Goal: Task Accomplishment & Management: Complete application form

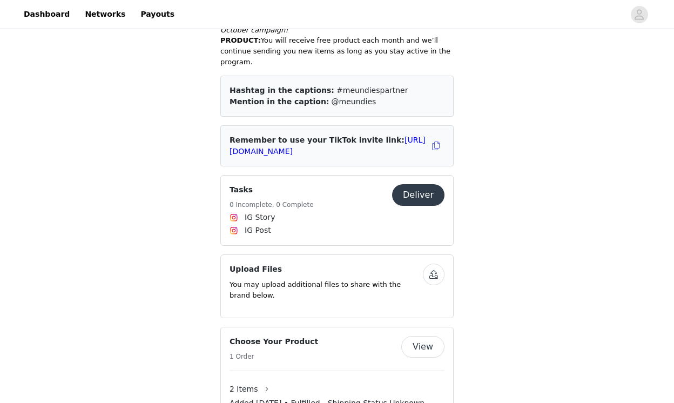
scroll to position [660, 0]
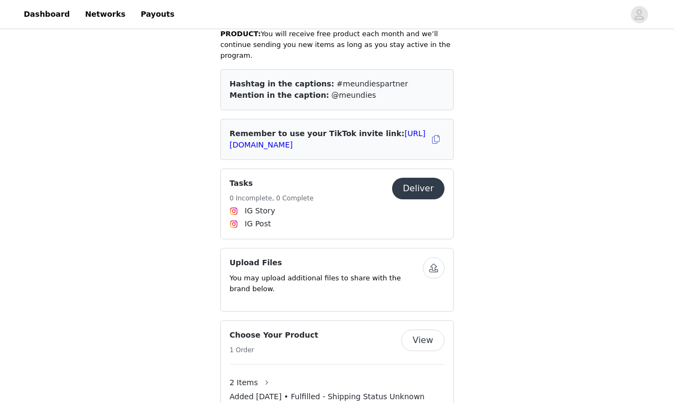
click at [430, 195] on button "Deliver" at bounding box center [418, 189] width 52 height 22
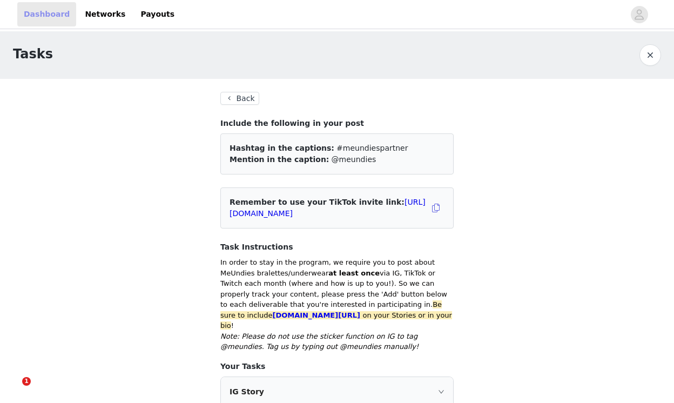
click at [42, 19] on link "Dashboard" at bounding box center [46, 14] width 59 height 24
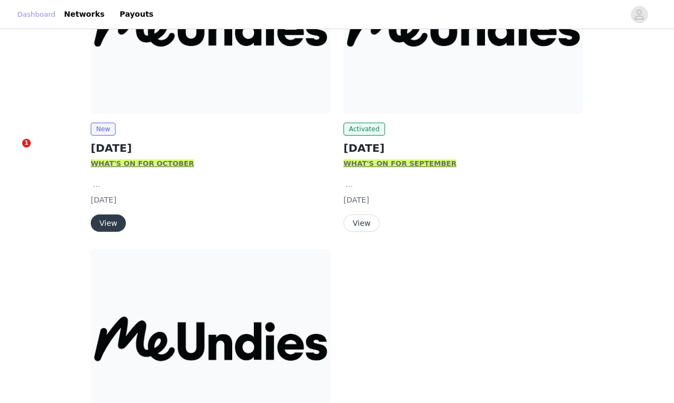
scroll to position [229, 0]
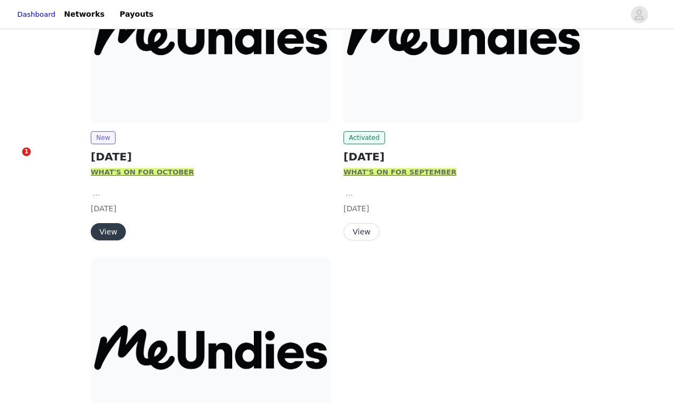
click at [119, 230] on button "View" at bounding box center [108, 231] width 35 height 17
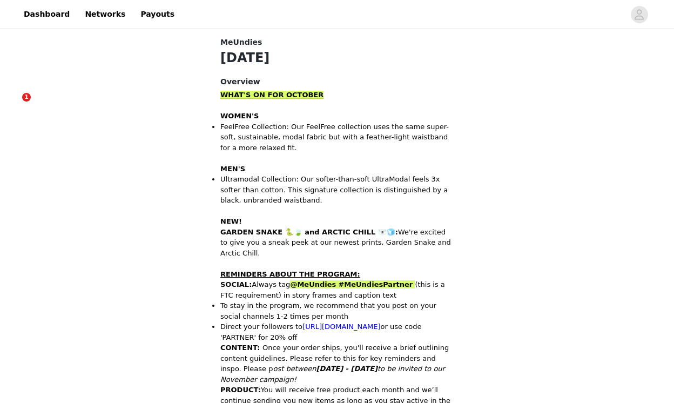
scroll to position [545, 0]
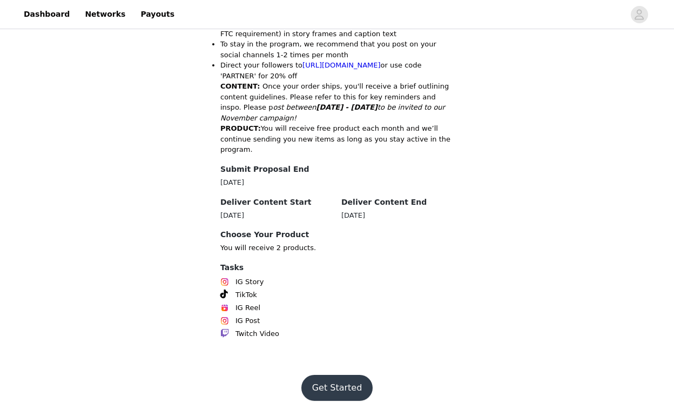
click at [350, 375] on button "Get Started" at bounding box center [337, 388] width 72 height 26
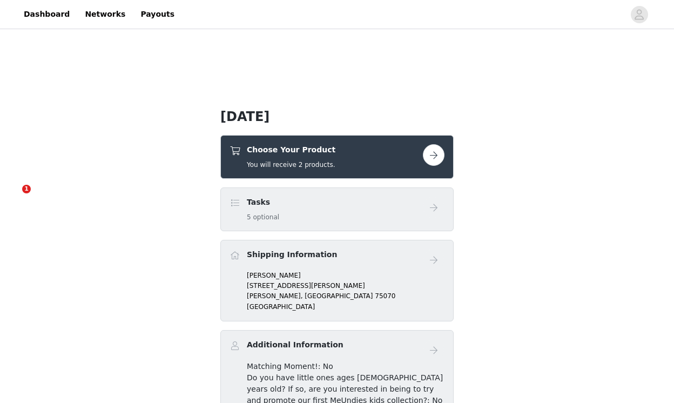
scroll to position [196, 0]
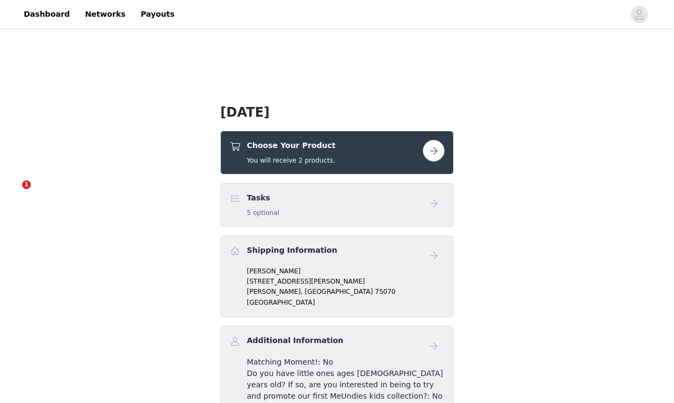
click at [409, 159] on div "Choose Your Product You will receive 2 products." at bounding box center [325, 152] width 193 height 25
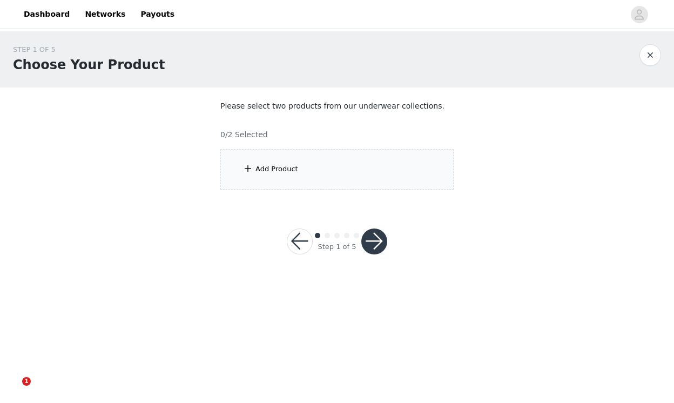
click at [375, 167] on div "Add Product" at bounding box center [336, 169] width 233 height 40
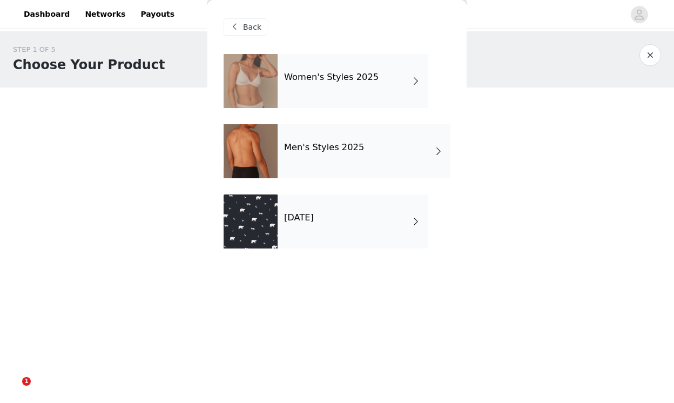
click at [361, 94] on div "Women's Styles 2025" at bounding box center [352, 81] width 150 height 54
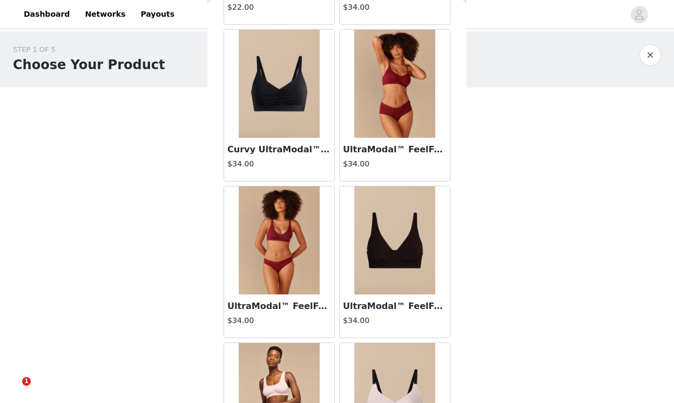
scroll to position [1249, 0]
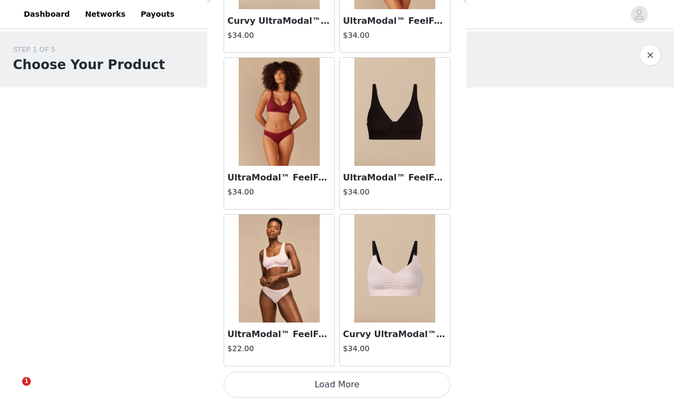
click at [341, 381] on button "Load More" at bounding box center [336, 384] width 227 height 26
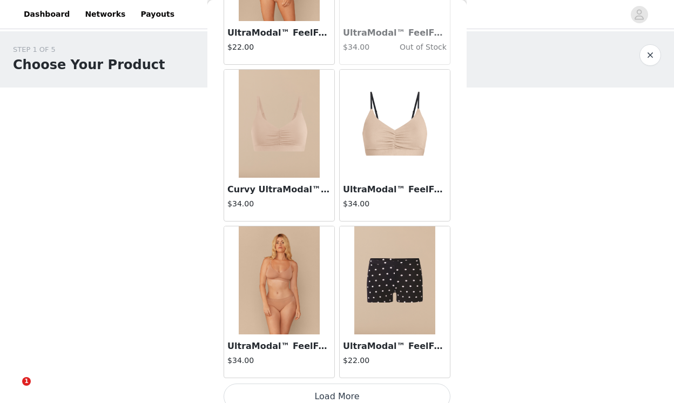
scroll to position [2814, 0]
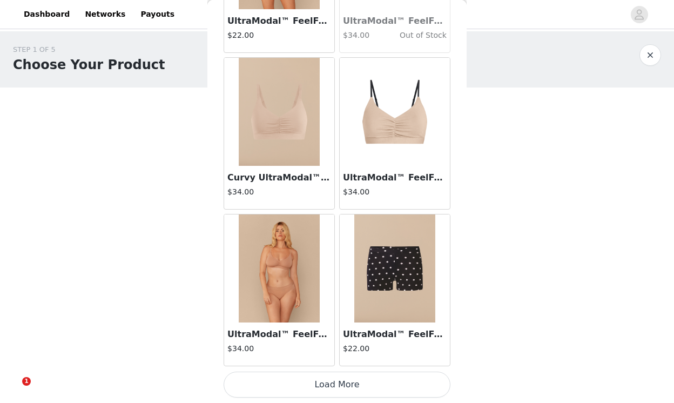
click at [330, 381] on button "Load More" at bounding box center [336, 384] width 227 height 26
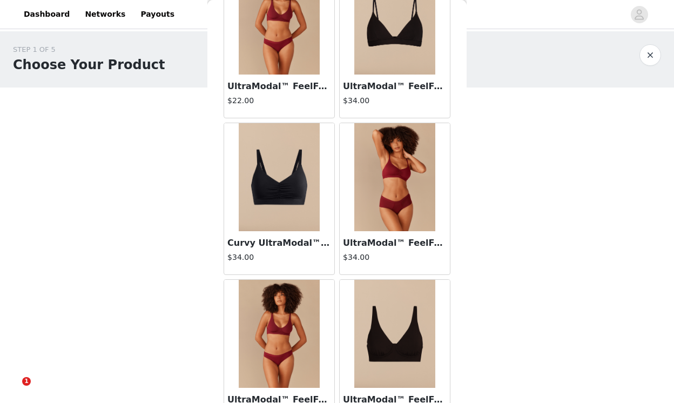
scroll to position [0, 0]
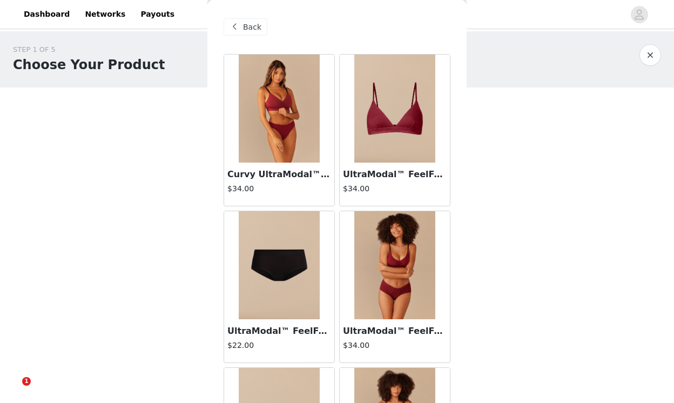
click at [249, 28] on span "Back" at bounding box center [252, 27] width 18 height 11
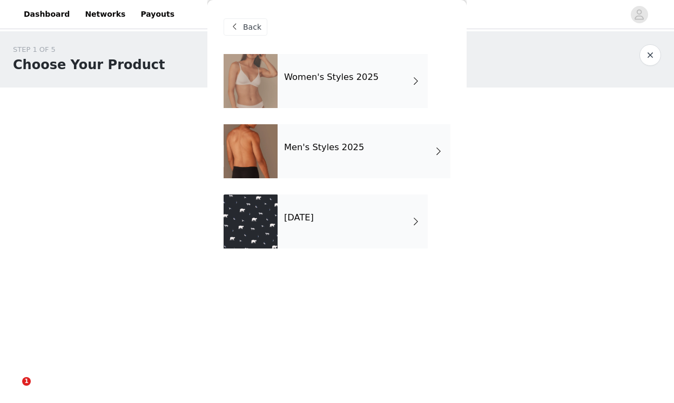
click at [311, 223] on div "[DATE]" at bounding box center [352, 221] width 150 height 54
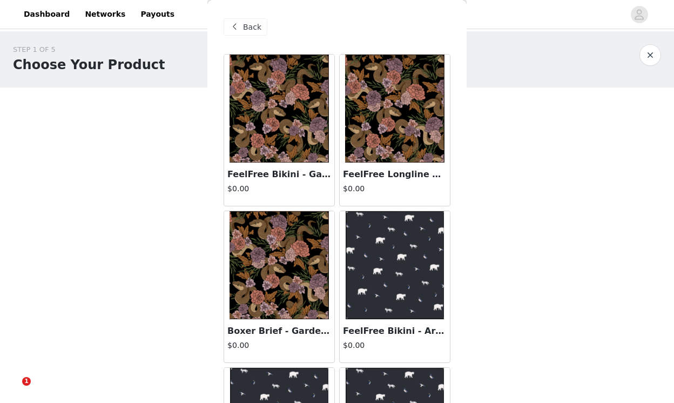
scroll to position [1, 0]
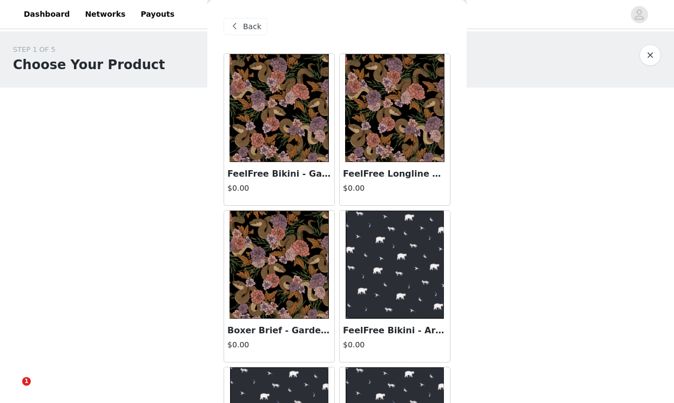
click at [358, 143] on img at bounding box center [394, 108] width 99 height 108
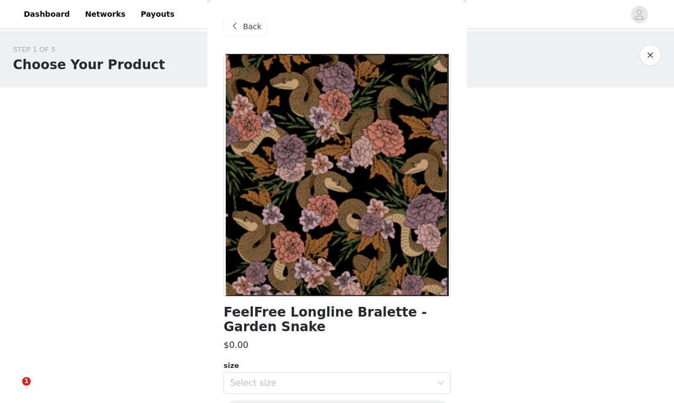
scroll to position [36, 0]
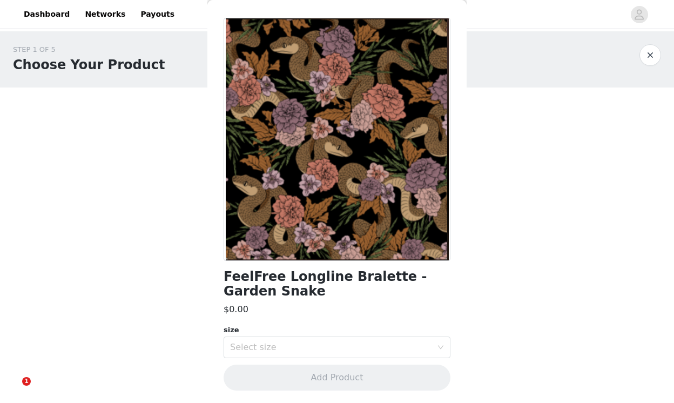
click at [309, 332] on div "size" at bounding box center [336, 329] width 227 height 11
click at [309, 337] on div "Select size" at bounding box center [333, 347] width 207 height 21
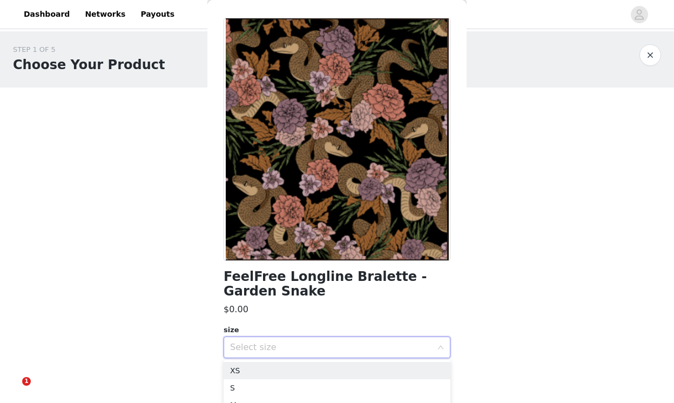
scroll to position [65, 0]
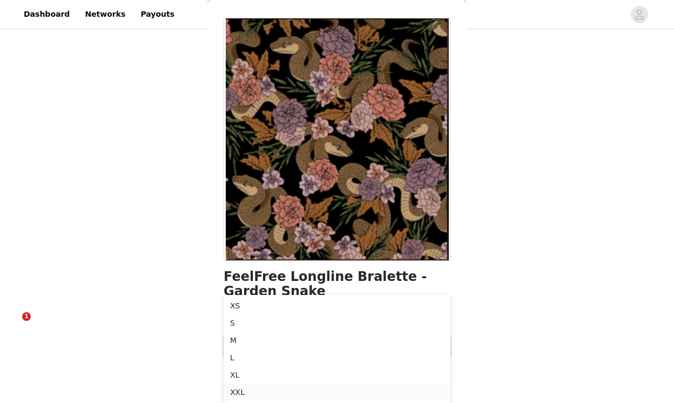
click at [271, 396] on li "XXL" at bounding box center [336, 391] width 227 height 17
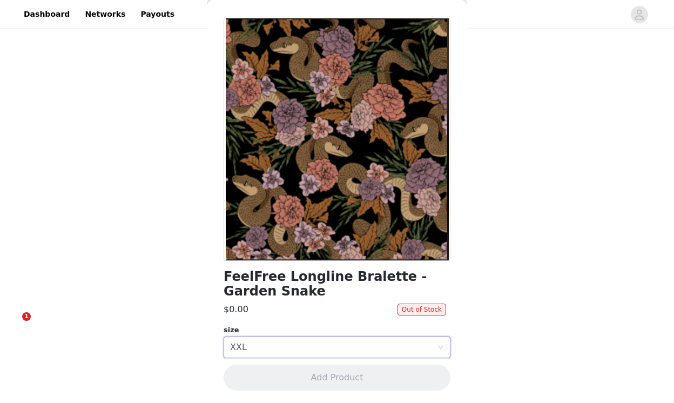
scroll to position [0, 0]
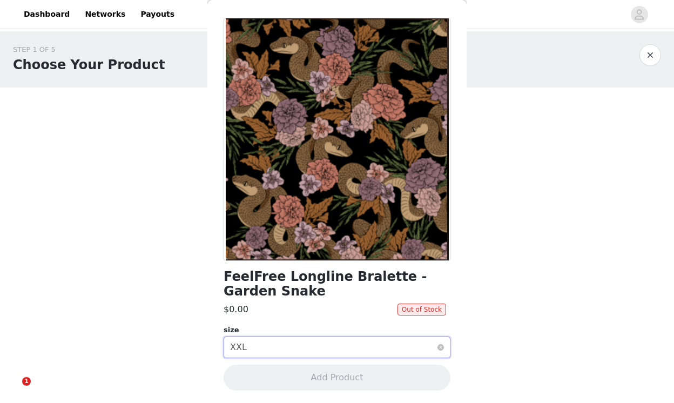
click at [270, 339] on div "Select size XXL" at bounding box center [333, 347] width 207 height 21
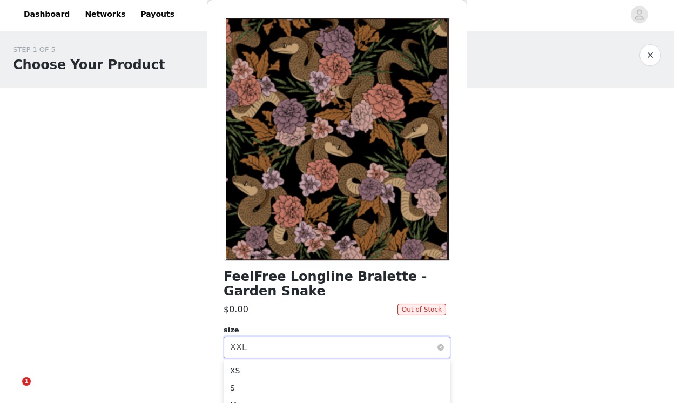
scroll to position [65, 0]
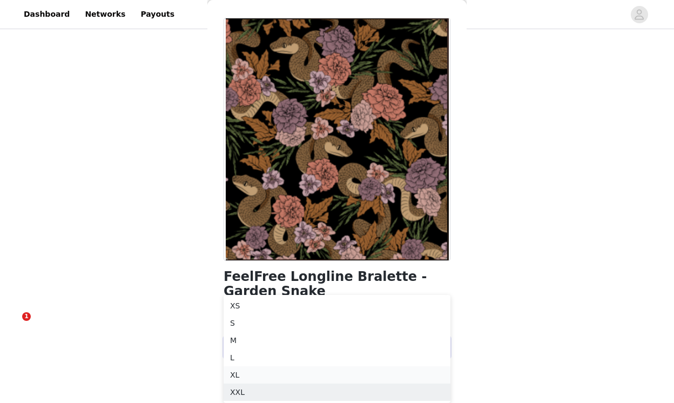
click at [265, 370] on li "XL" at bounding box center [336, 374] width 227 height 17
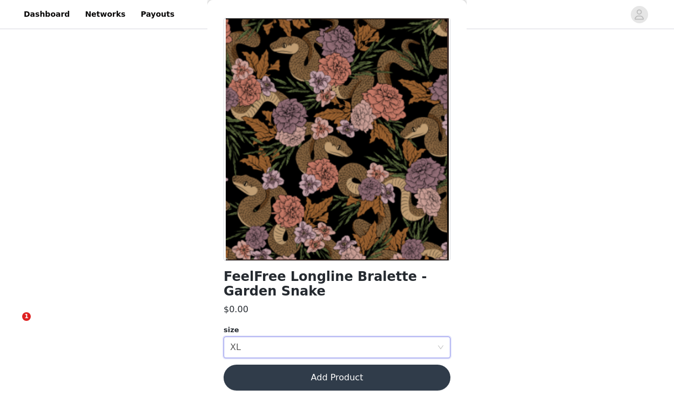
scroll to position [0, 0]
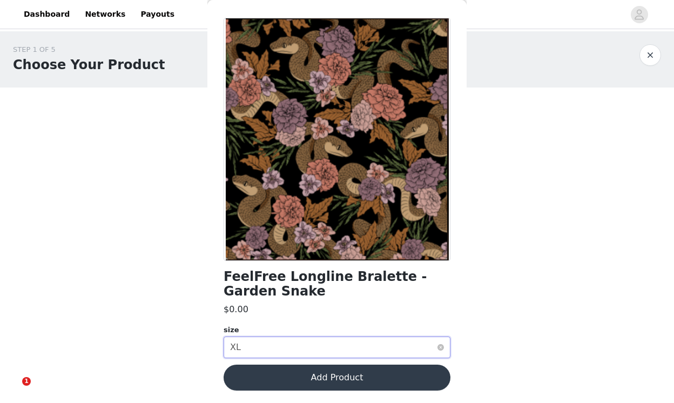
click at [283, 339] on div "Select size XL" at bounding box center [333, 347] width 207 height 21
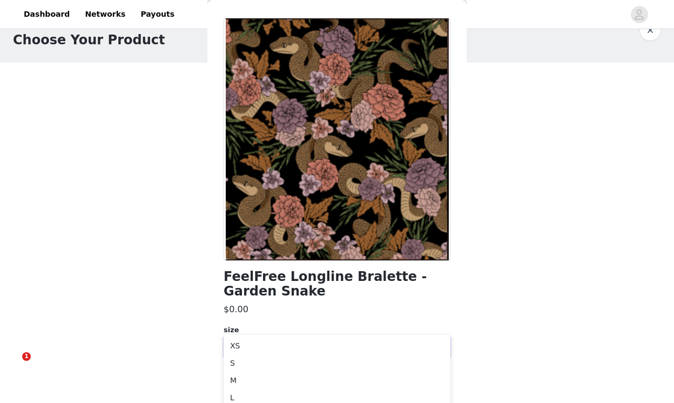
scroll to position [65, 0]
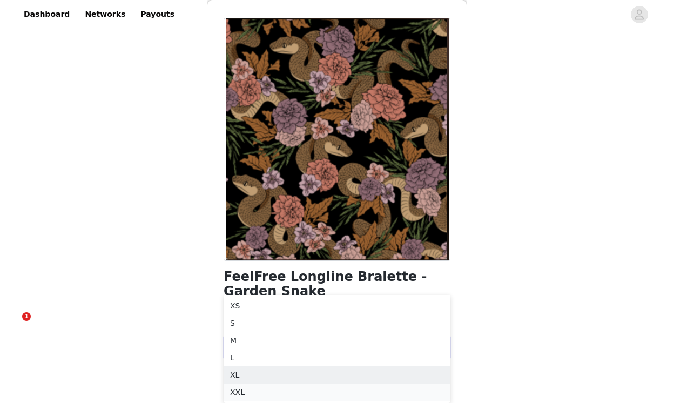
click at [262, 384] on li "XXL" at bounding box center [336, 391] width 227 height 17
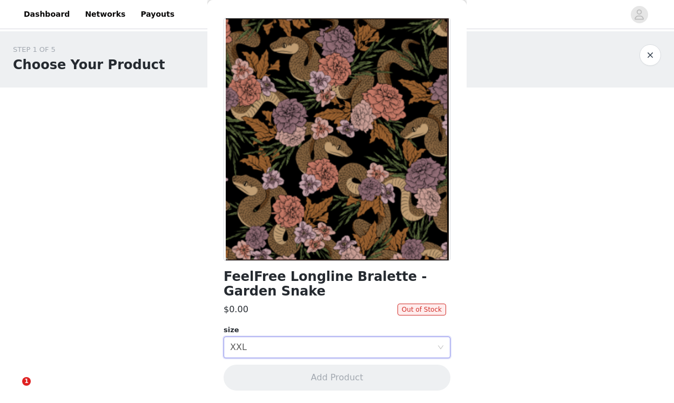
scroll to position [0, 0]
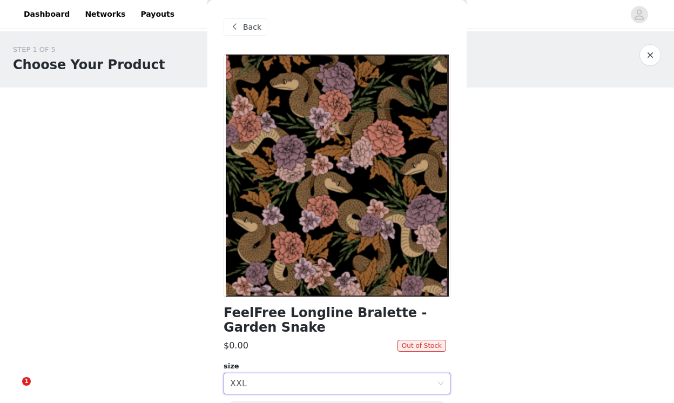
click at [252, 23] on span "Back" at bounding box center [252, 27] width 18 height 11
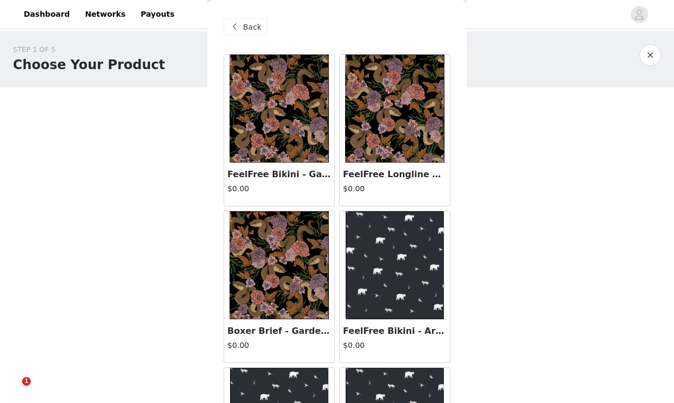
click at [398, 273] on img at bounding box center [394, 265] width 99 height 108
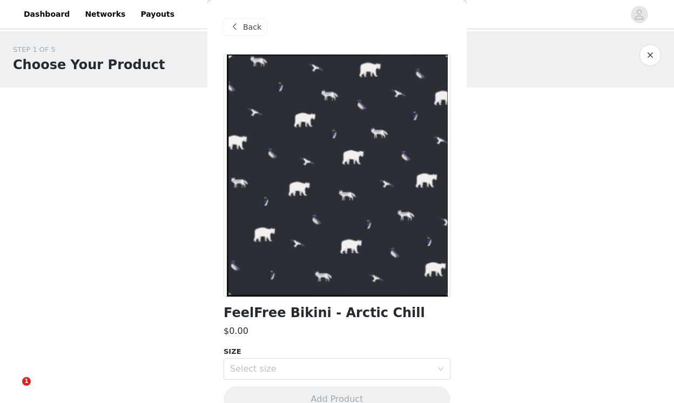
click at [235, 31] on span at bounding box center [234, 27] width 13 height 13
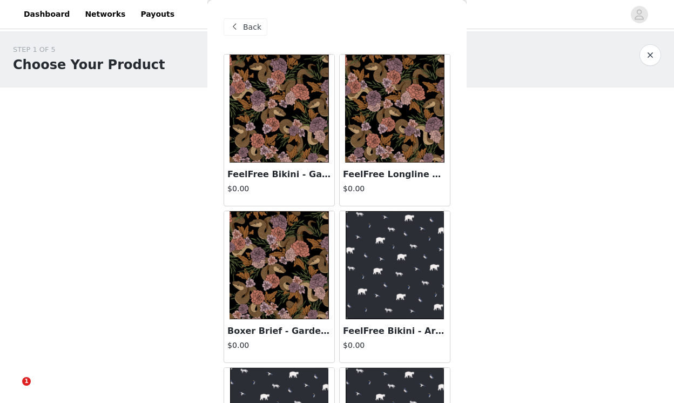
click at [276, 124] on img at bounding box center [278, 109] width 99 height 108
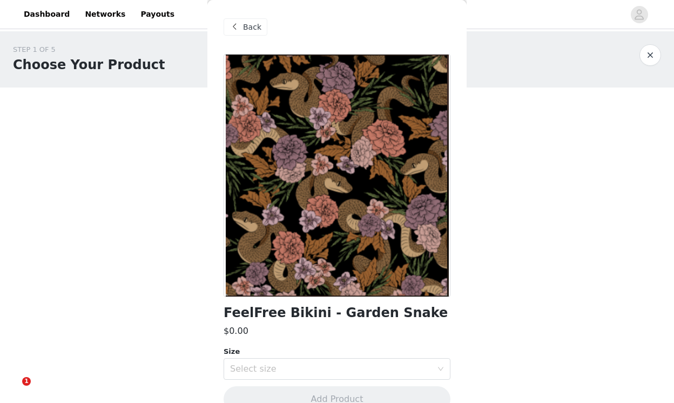
click at [243, 23] on span "Back" at bounding box center [252, 27] width 18 height 11
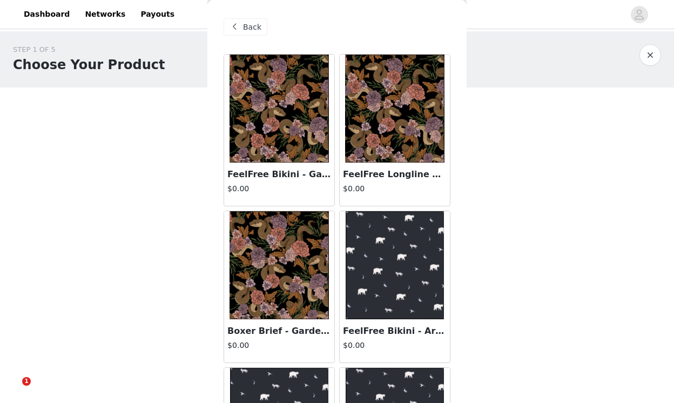
click at [295, 260] on img at bounding box center [278, 265] width 99 height 108
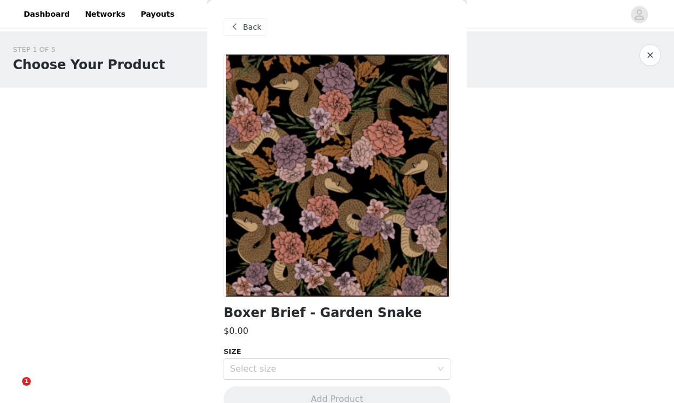
scroll to position [22, 0]
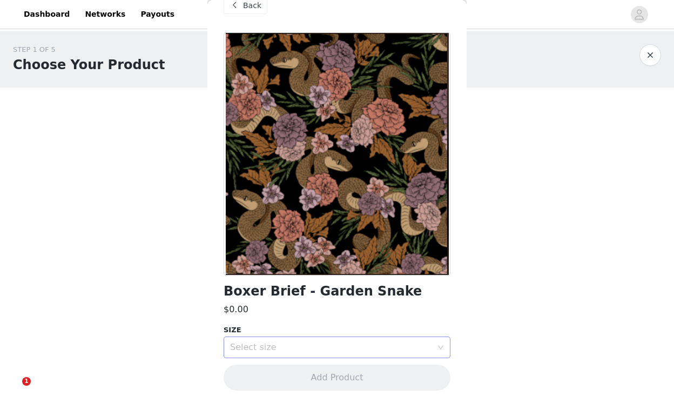
click at [288, 347] on div "Select size" at bounding box center [331, 347] width 202 height 11
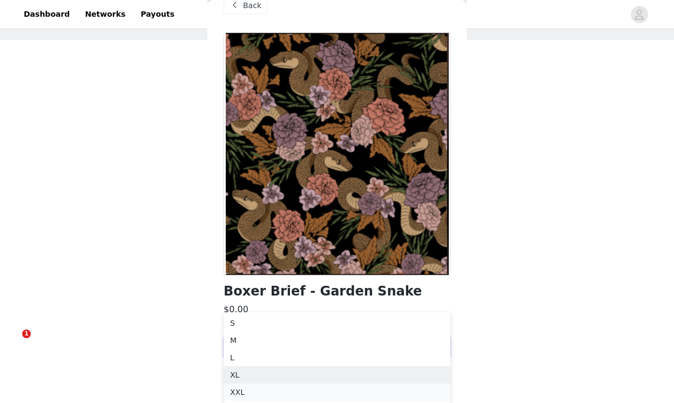
click at [267, 386] on li "XXL" at bounding box center [336, 391] width 227 height 17
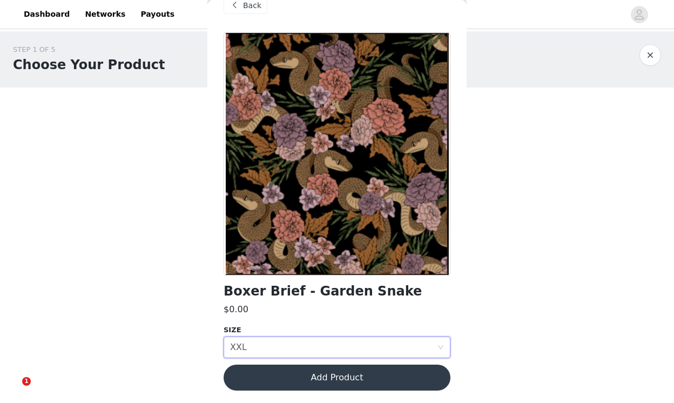
scroll to position [0, 0]
click at [242, 4] on div "Back" at bounding box center [245, 5] width 44 height 17
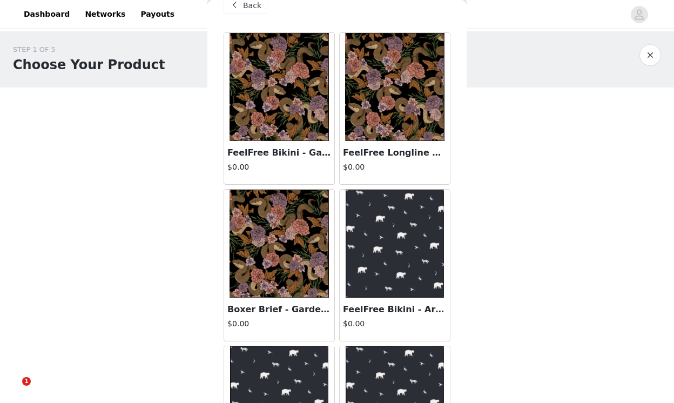
click at [244, 5] on span "Back" at bounding box center [252, 5] width 18 height 11
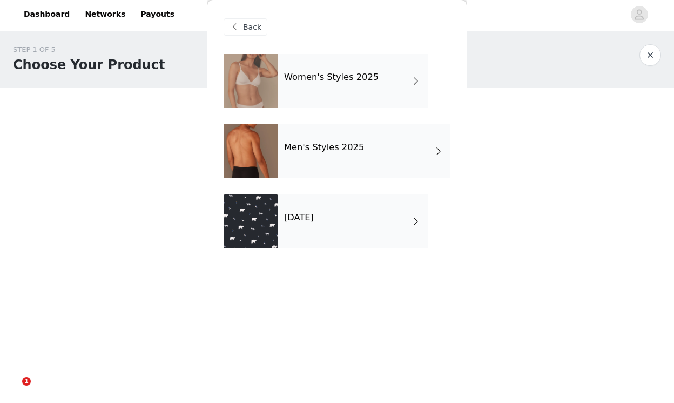
click at [316, 84] on div "Women's Styles 2025" at bounding box center [352, 81] width 150 height 54
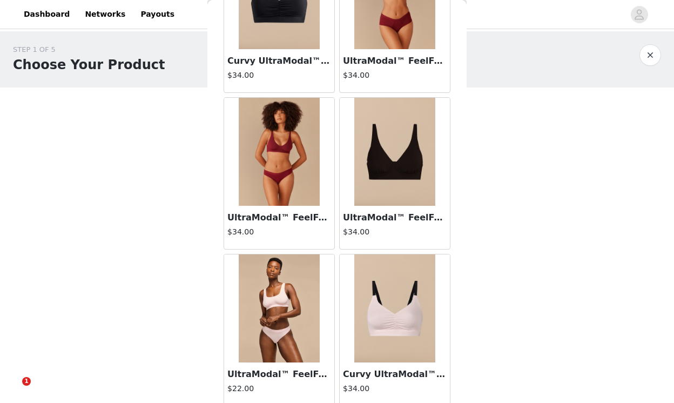
scroll to position [1249, 0]
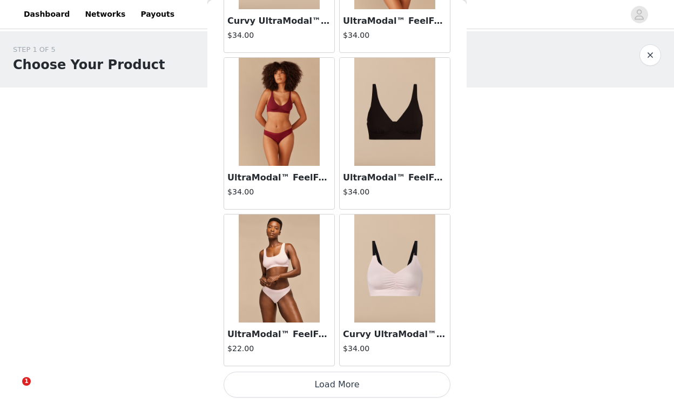
click at [332, 385] on button "Load More" at bounding box center [336, 384] width 227 height 26
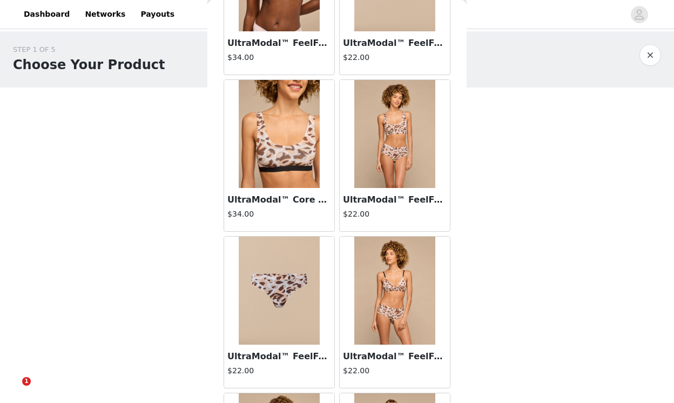
scroll to position [1855, 0]
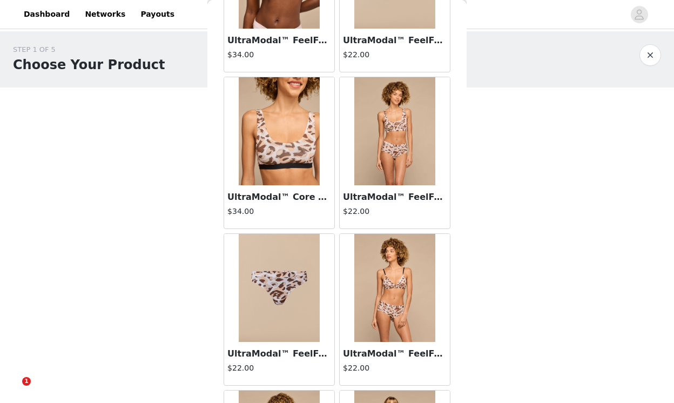
click at [286, 164] on img at bounding box center [279, 131] width 81 height 108
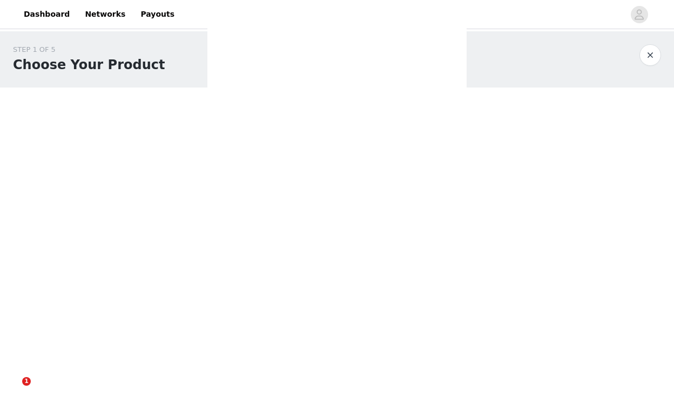
scroll to position [0, 0]
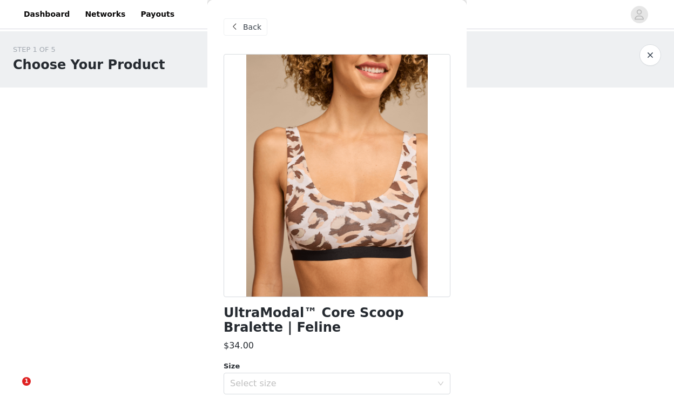
click at [250, 28] on span "Back" at bounding box center [252, 27] width 18 height 11
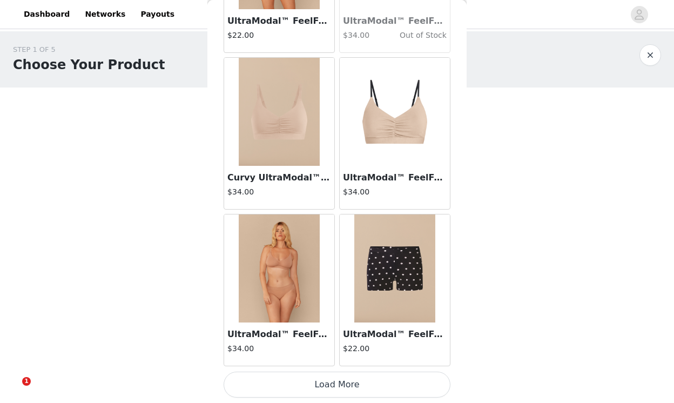
scroll to position [2812, 0]
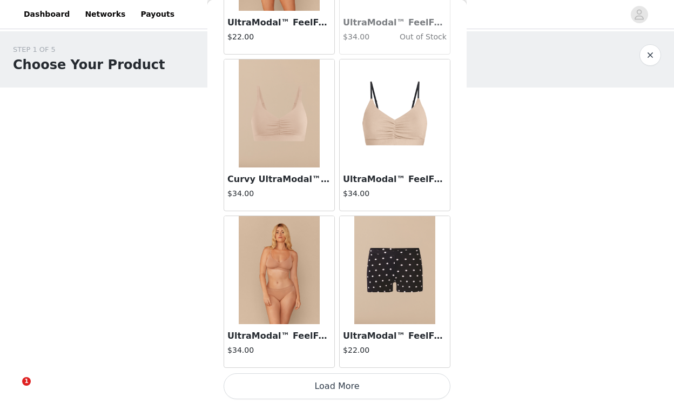
click at [353, 376] on button "Load More" at bounding box center [336, 386] width 227 height 26
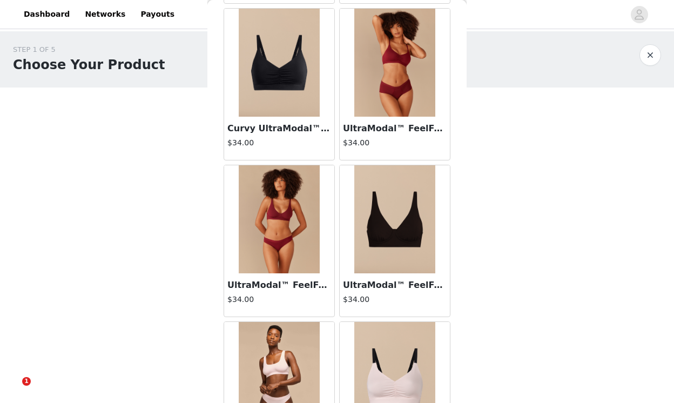
scroll to position [1140, 0]
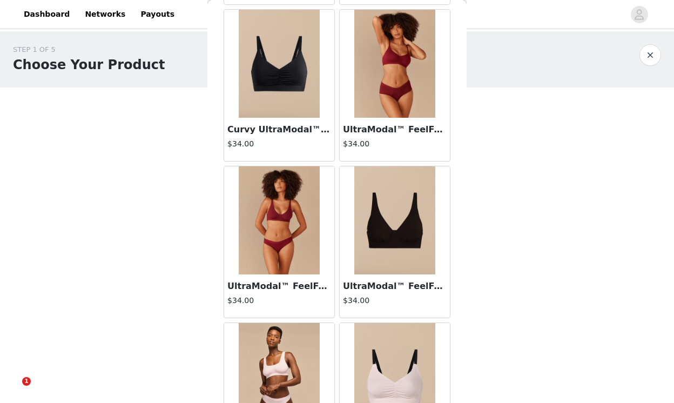
click at [381, 58] on img at bounding box center [394, 64] width 81 height 108
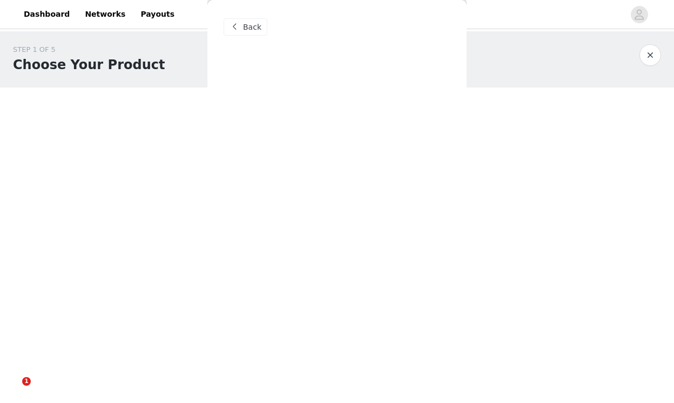
scroll to position [0, 0]
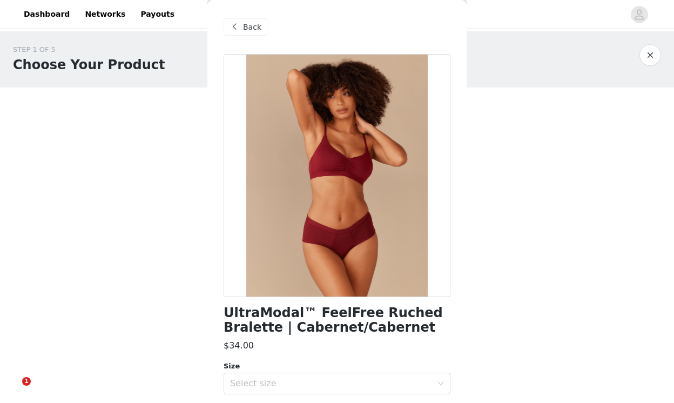
click at [256, 29] on span "Back" at bounding box center [252, 27] width 18 height 11
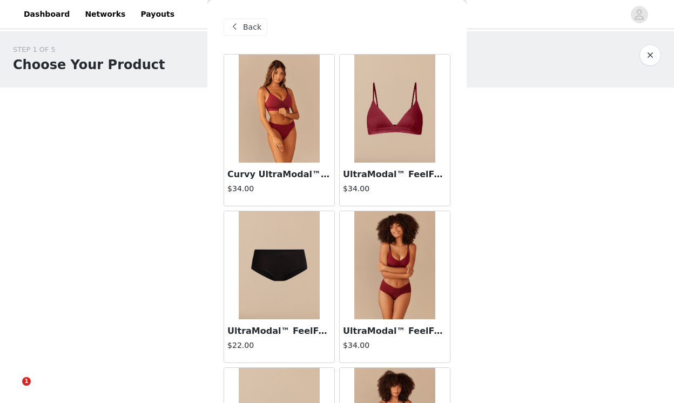
click at [285, 136] on img at bounding box center [279, 109] width 81 height 108
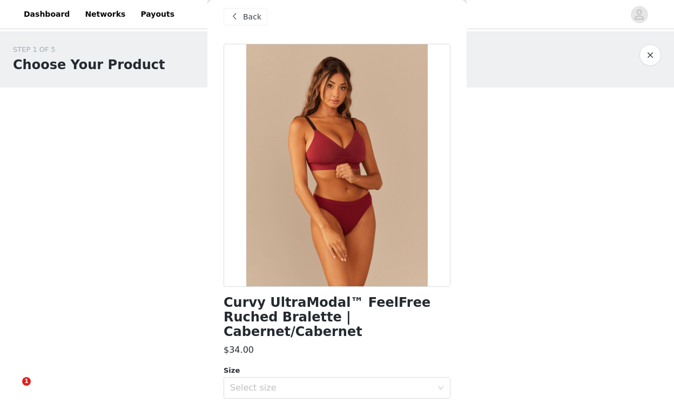
scroll to position [11, 0]
click at [261, 21] on div "Back" at bounding box center [245, 16] width 44 height 17
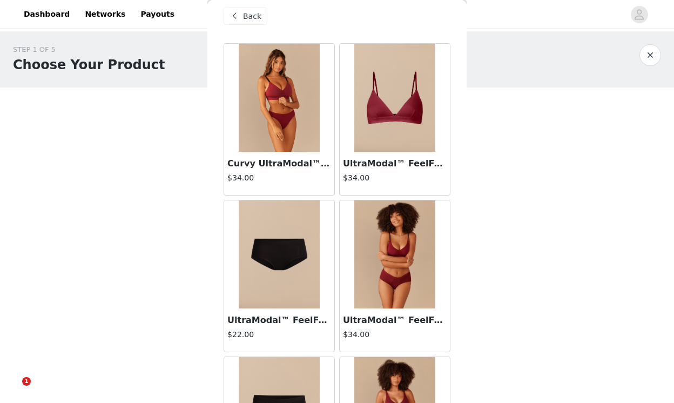
click at [424, 259] on img at bounding box center [394, 254] width 81 height 108
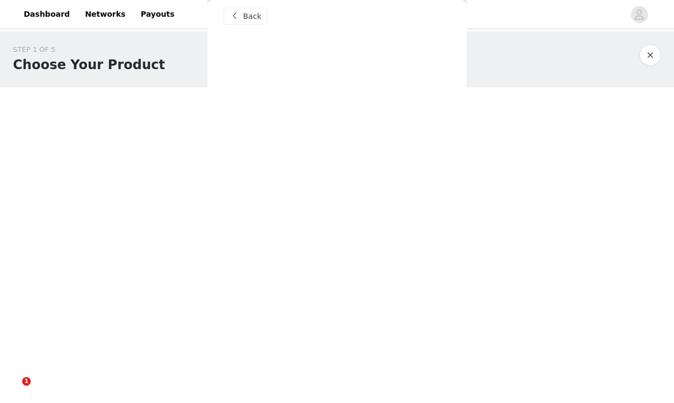
scroll to position [0, 0]
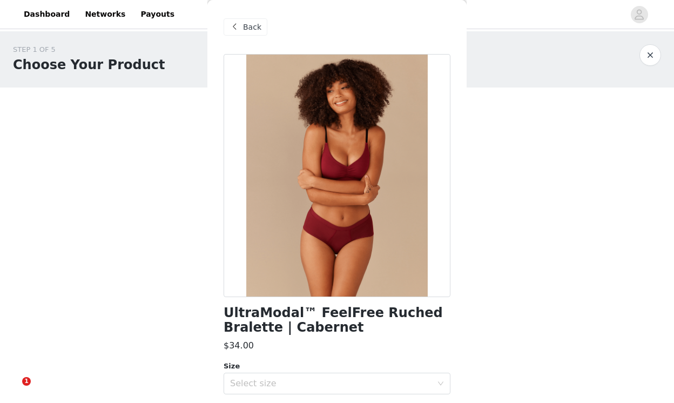
click at [255, 20] on div "Back" at bounding box center [245, 26] width 44 height 17
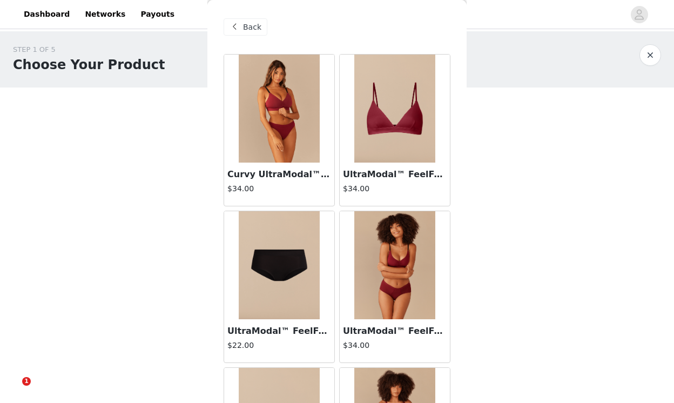
click at [281, 140] on img at bounding box center [279, 109] width 81 height 108
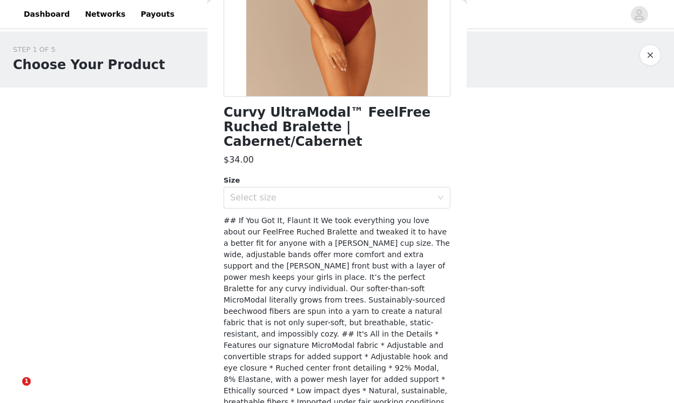
scroll to position [2, 0]
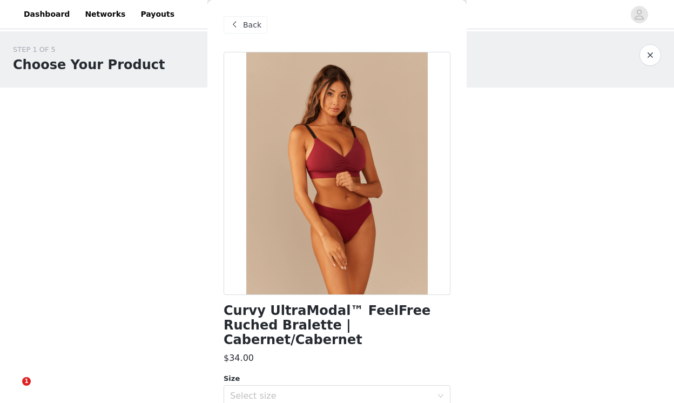
click at [254, 22] on span "Back" at bounding box center [252, 24] width 18 height 11
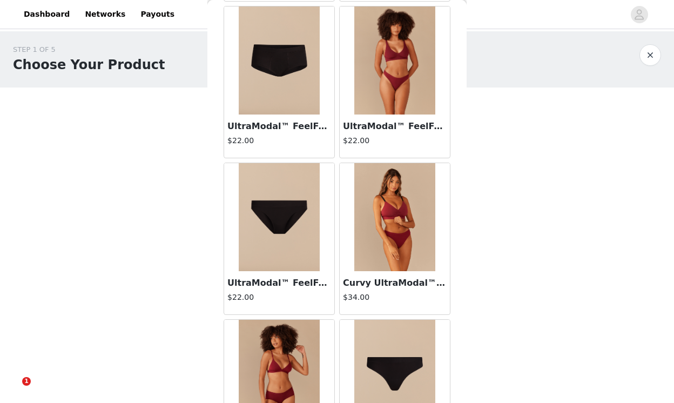
scroll to position [363, 0]
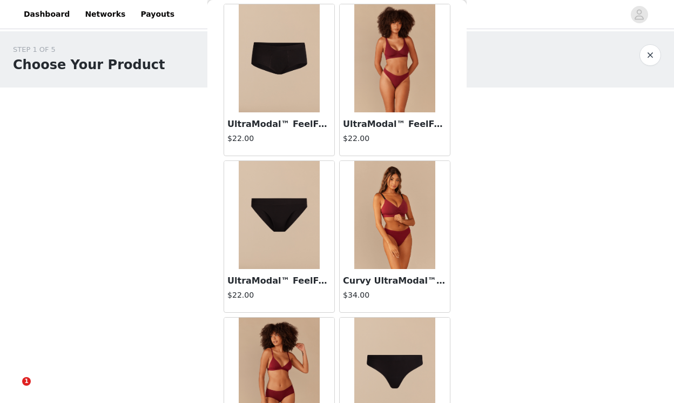
click at [403, 219] on img at bounding box center [394, 215] width 81 height 108
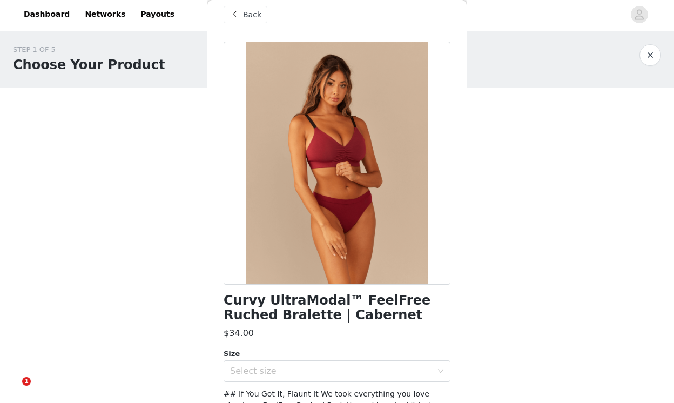
scroll to position [11, 0]
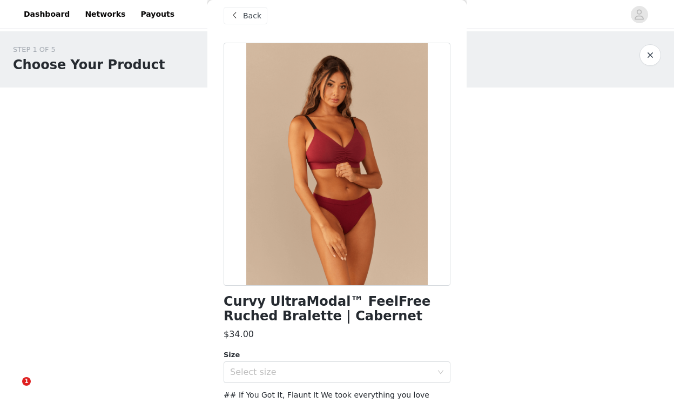
click at [253, 16] on span "Back" at bounding box center [252, 15] width 18 height 11
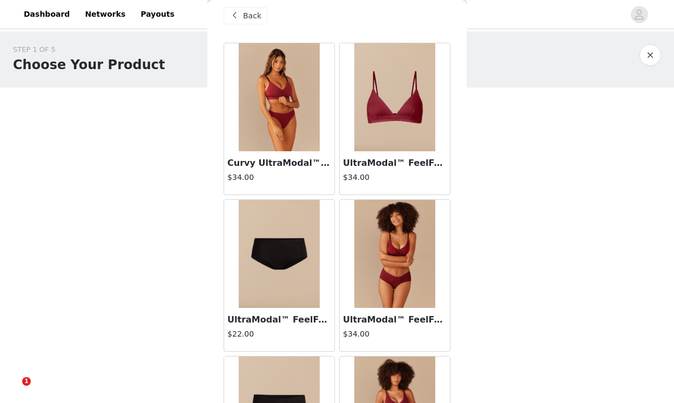
scroll to position [0, 0]
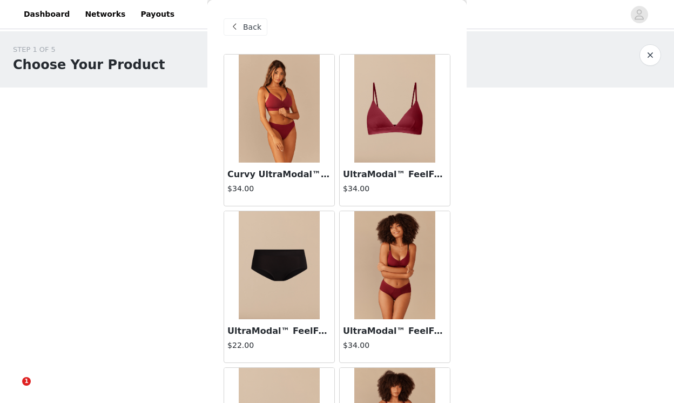
click at [305, 133] on img at bounding box center [279, 109] width 81 height 108
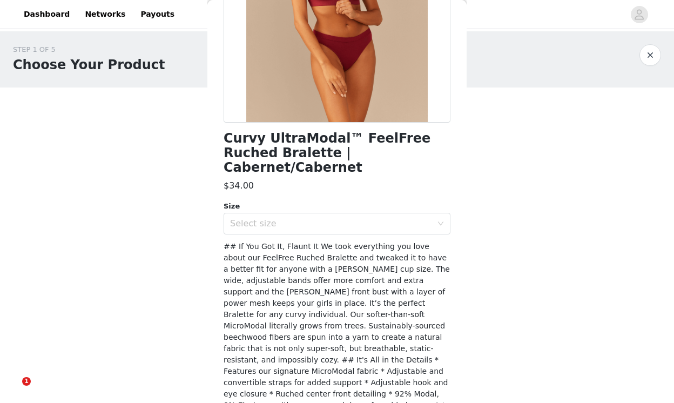
scroll to position [181, 0]
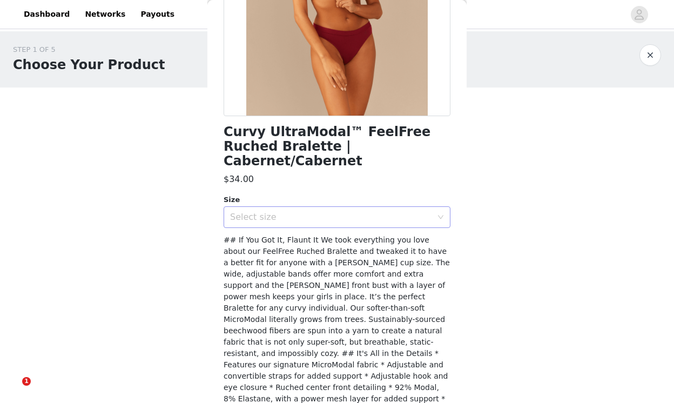
click at [339, 207] on div "Select size" at bounding box center [333, 217] width 207 height 21
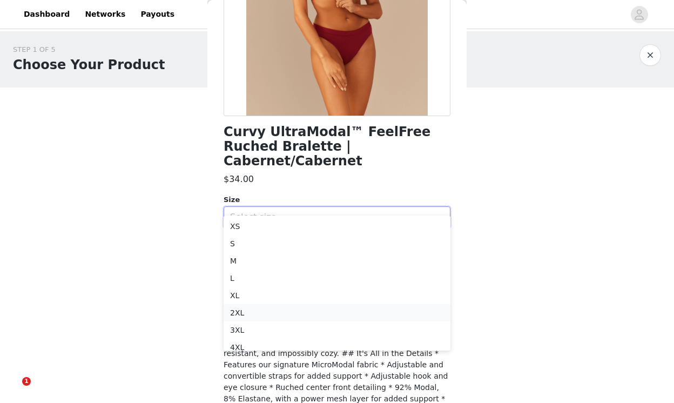
click at [303, 312] on li "2XL" at bounding box center [336, 312] width 227 height 17
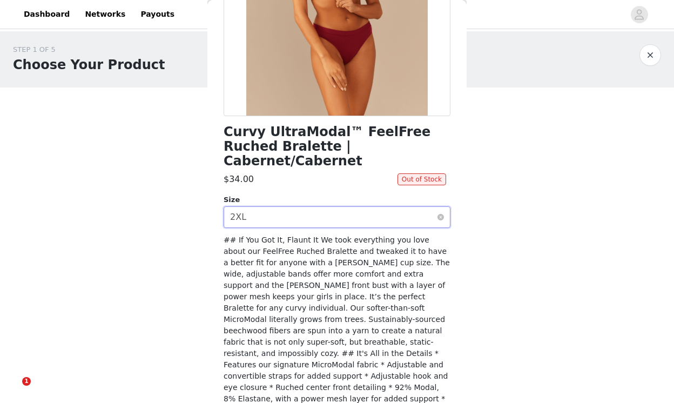
click at [322, 207] on div "Select size 2XL" at bounding box center [333, 217] width 207 height 21
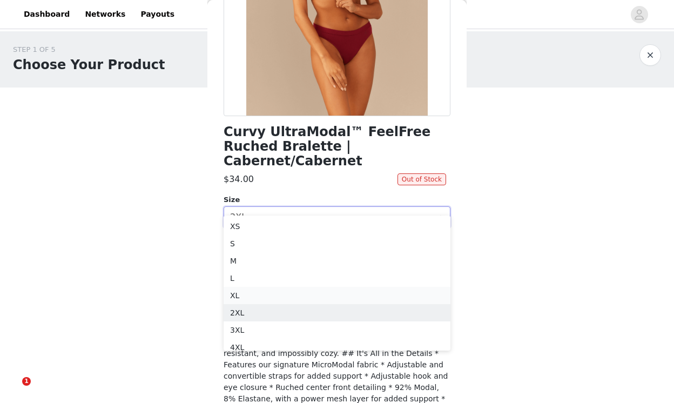
click at [294, 297] on li "XL" at bounding box center [336, 295] width 227 height 17
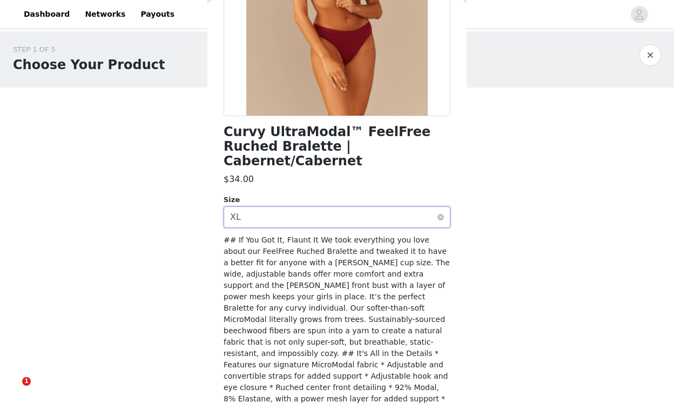
scroll to position [0, 0]
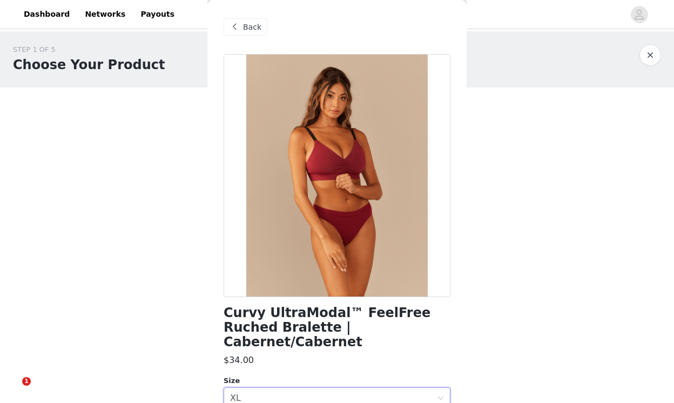
click at [240, 20] on div "Back" at bounding box center [245, 26] width 44 height 17
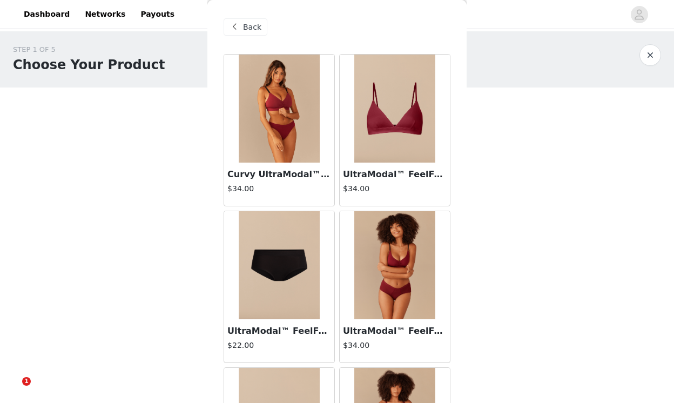
click at [375, 306] on img at bounding box center [394, 265] width 81 height 108
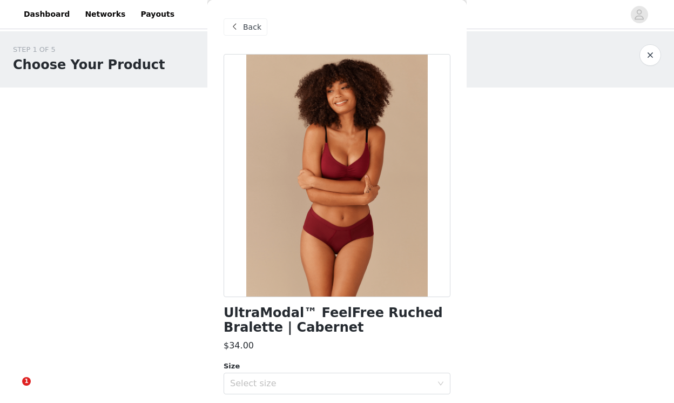
click at [260, 30] on span "Back" at bounding box center [252, 27] width 18 height 11
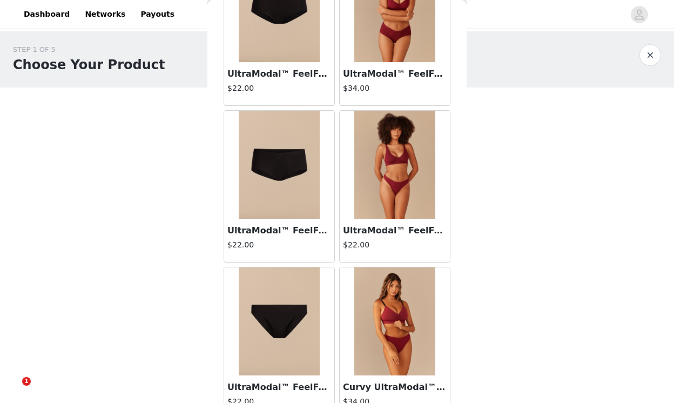
scroll to position [259, 0]
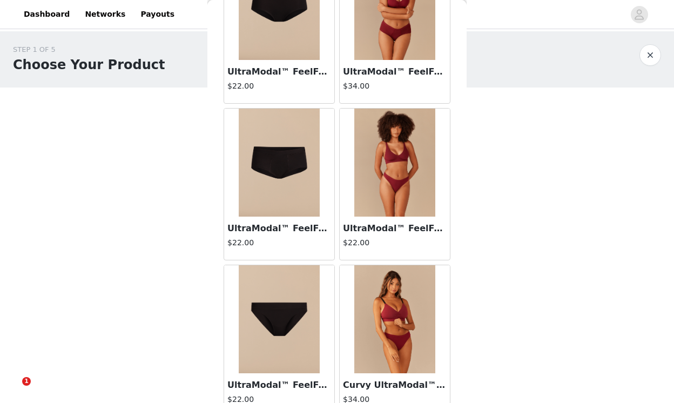
click at [375, 216] on div "UltraModal™ FeelFree Thong | Cabernet $22.00" at bounding box center [394, 237] width 110 height 43
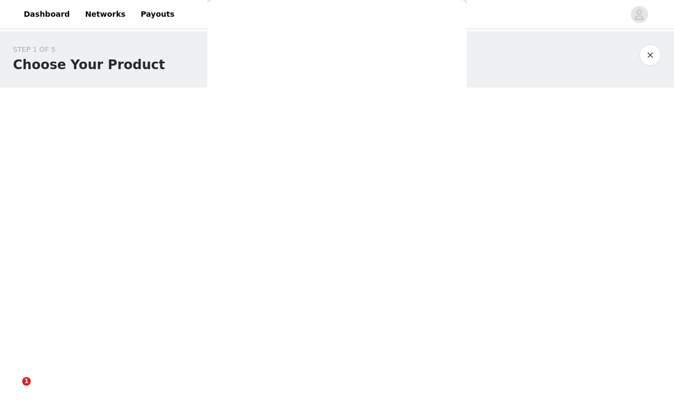
scroll to position [0, 0]
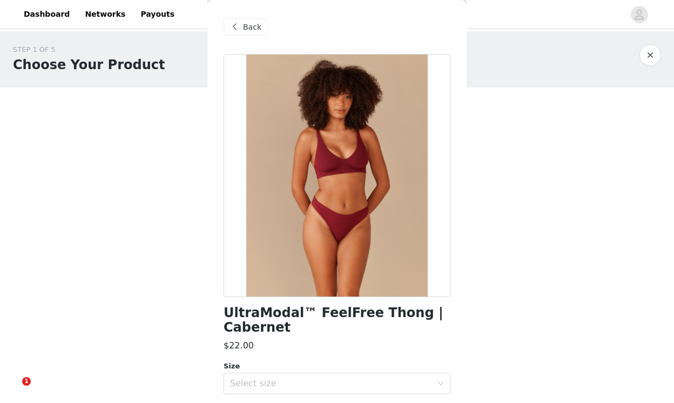
click at [229, 21] on span at bounding box center [234, 27] width 13 height 13
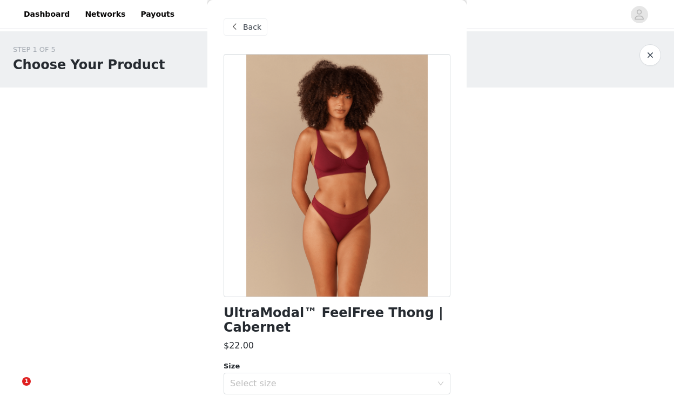
click at [259, 22] on span "Back" at bounding box center [252, 27] width 18 height 11
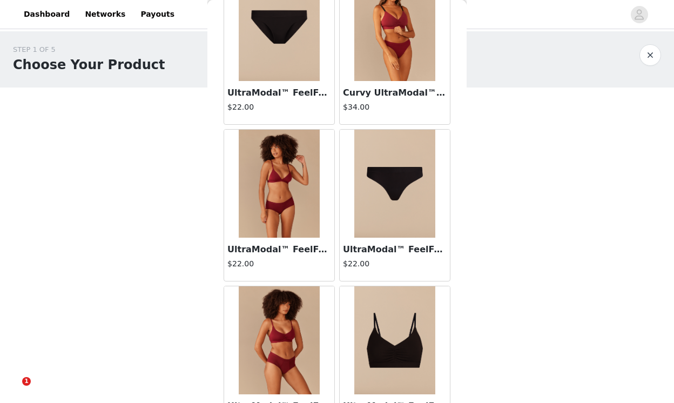
scroll to position [556, 0]
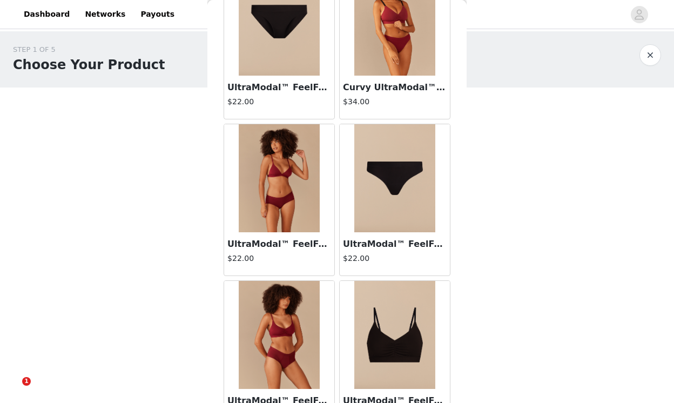
click at [409, 39] on img at bounding box center [394, 22] width 81 height 108
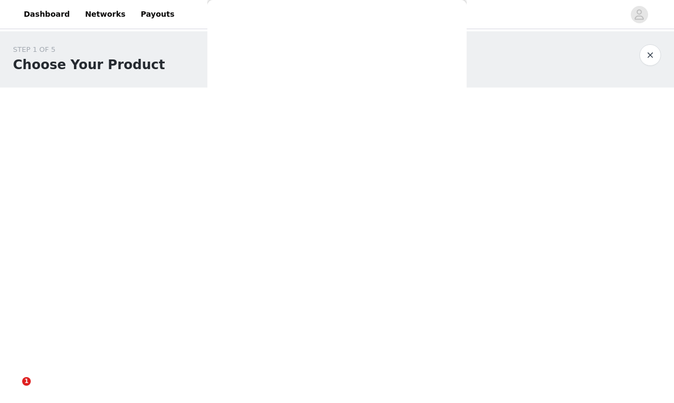
scroll to position [224, 0]
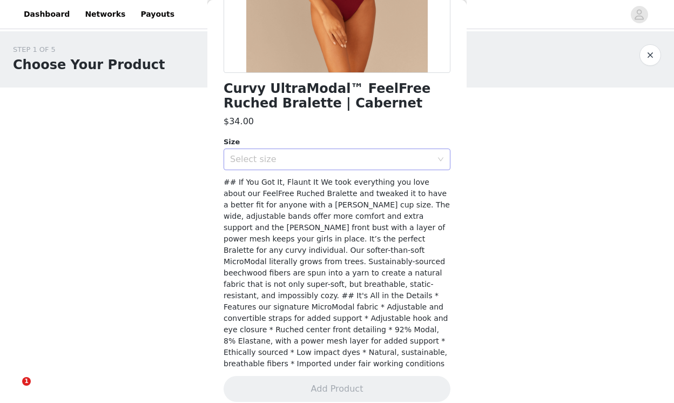
click at [332, 158] on div "Select size" at bounding box center [331, 159] width 202 height 11
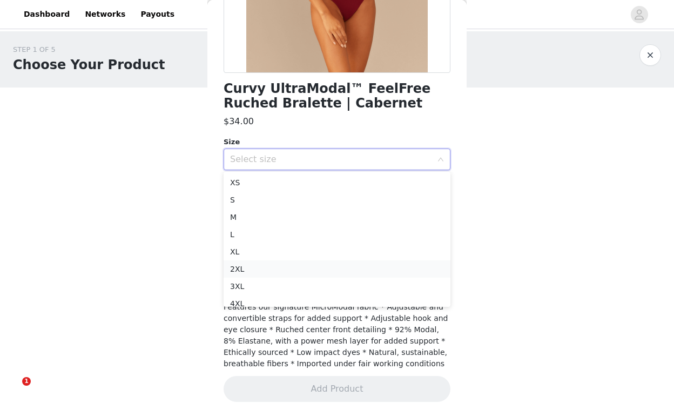
click at [299, 268] on li "2XL" at bounding box center [336, 268] width 227 height 17
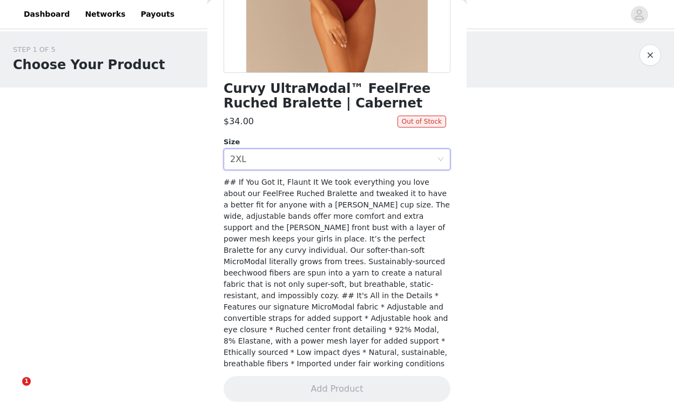
click at [364, 182] on span "## If You Got It, Flaunt It We took everything you love about our FeelFree Ruch…" at bounding box center [336, 273] width 226 height 190
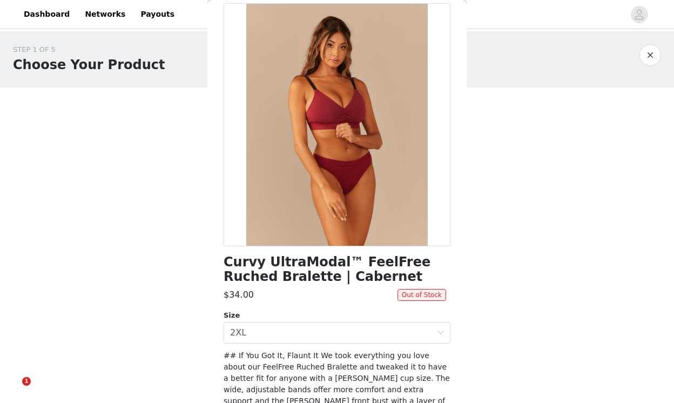
scroll to position [0, 0]
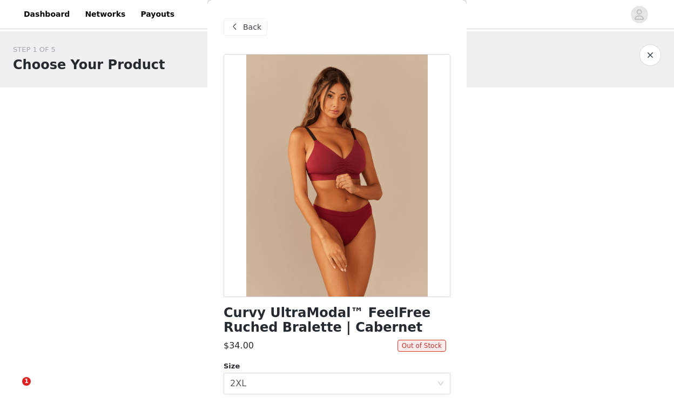
click at [260, 31] on div "Back" at bounding box center [245, 26] width 44 height 17
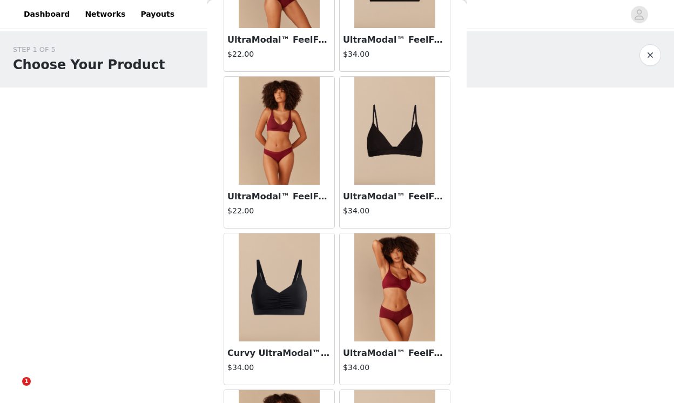
scroll to position [923, 0]
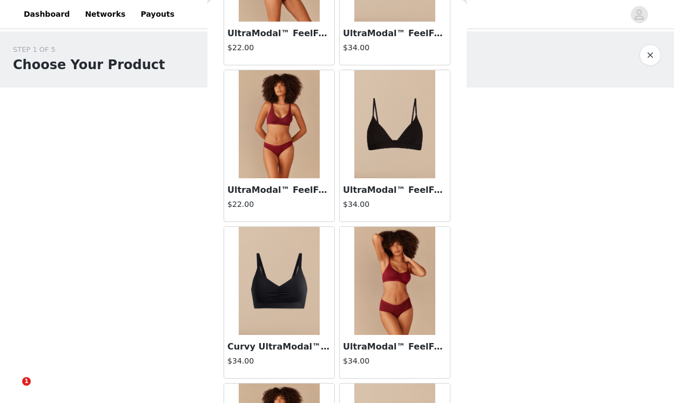
click at [296, 297] on img at bounding box center [279, 281] width 81 height 108
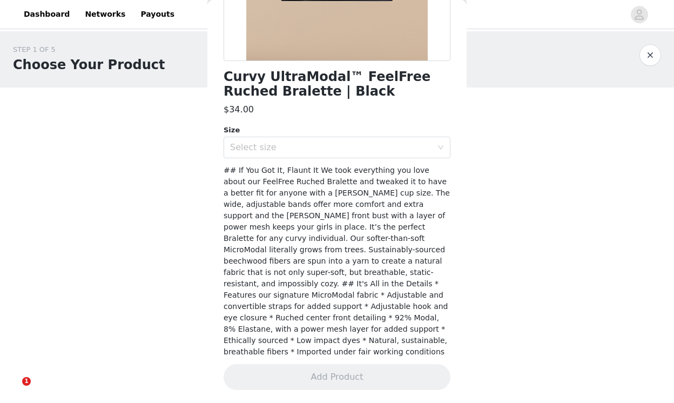
scroll to position [224, 0]
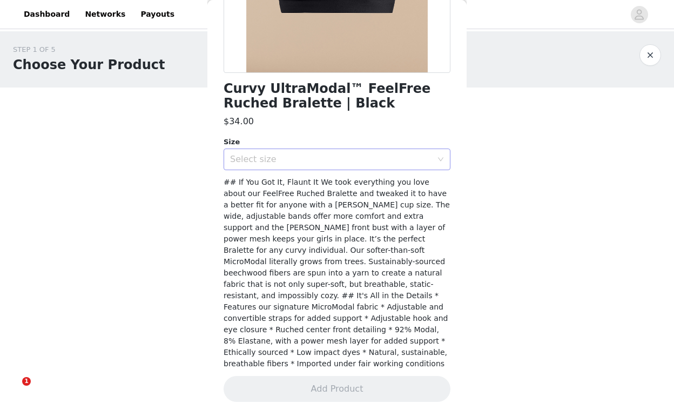
click at [304, 158] on div "Select size" at bounding box center [331, 159] width 202 height 11
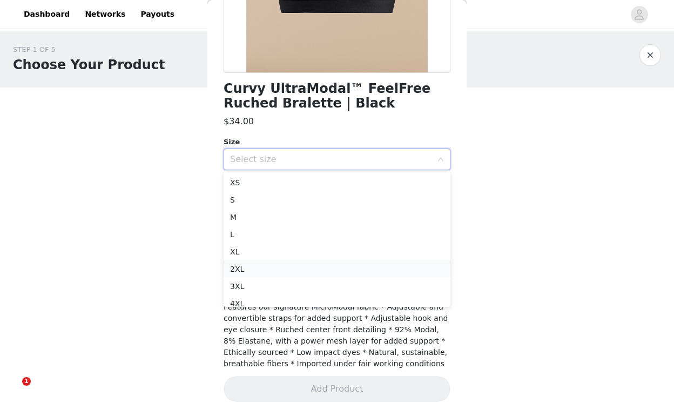
click at [284, 263] on li "2XL" at bounding box center [336, 268] width 227 height 17
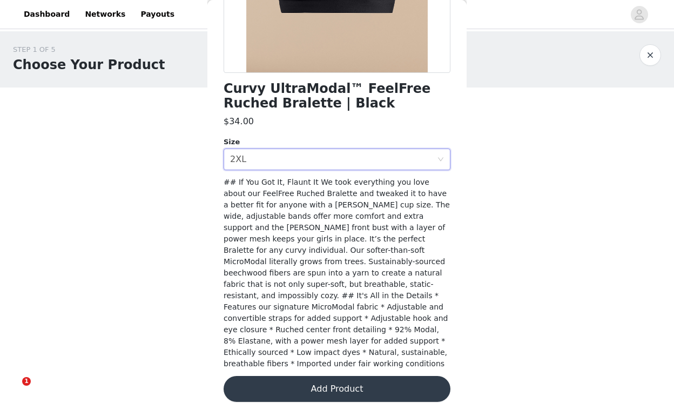
click at [295, 376] on button "Add Product" at bounding box center [336, 389] width 227 height 26
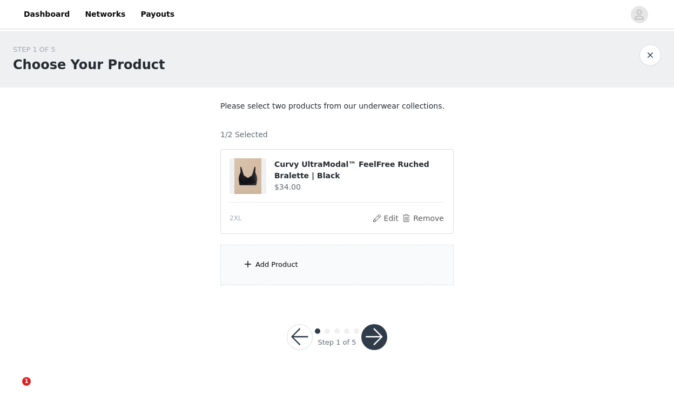
click at [257, 267] on div "Add Product" at bounding box center [276, 264] width 43 height 11
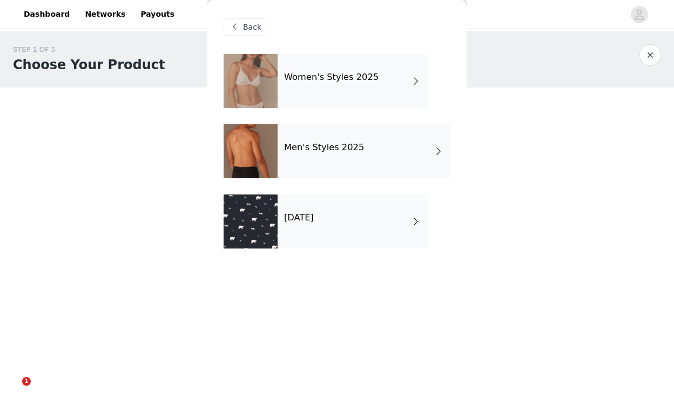
click at [346, 81] on h4 "Women's Styles 2025" at bounding box center [331, 77] width 94 height 10
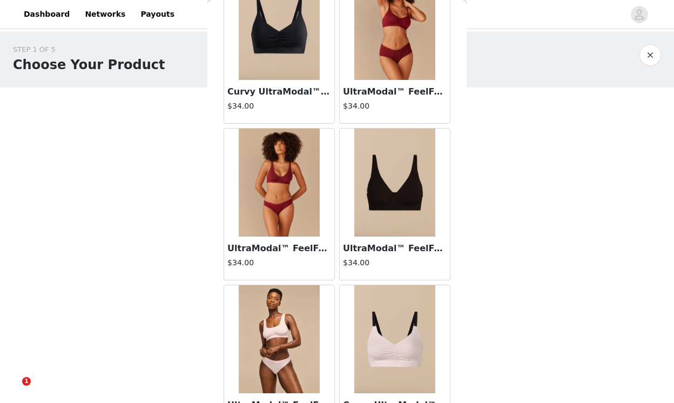
scroll to position [1249, 0]
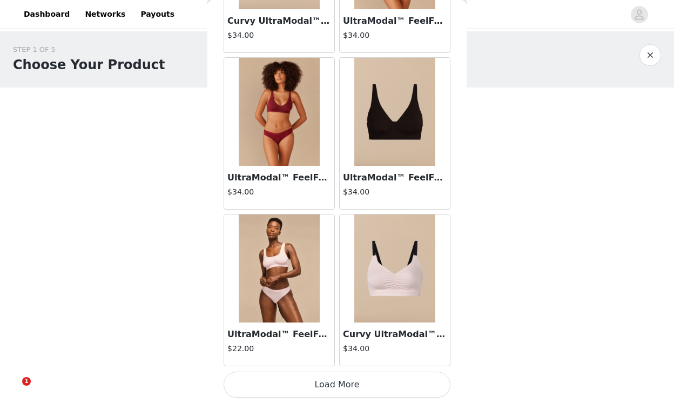
click at [353, 368] on div "Curvy UltraModal™ FeelFree Ruched Bralette | Peony $34.00" at bounding box center [394, 290] width 115 height 157
click at [353, 377] on button "Load More" at bounding box center [336, 384] width 227 height 26
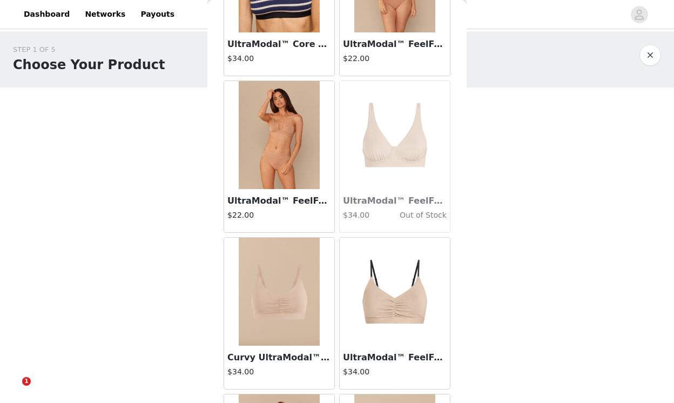
scroll to position [2814, 0]
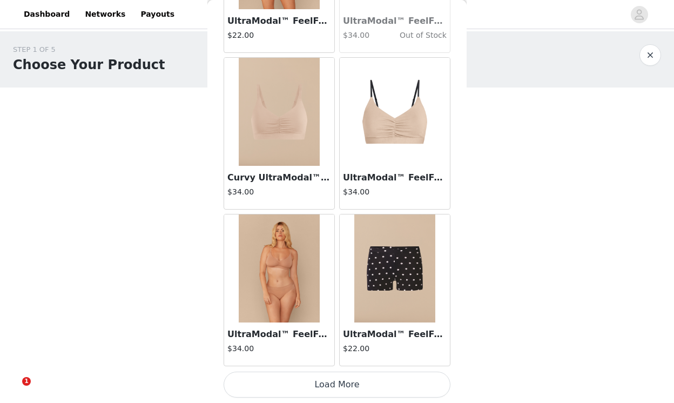
click at [336, 391] on button "Load More" at bounding box center [336, 384] width 227 height 26
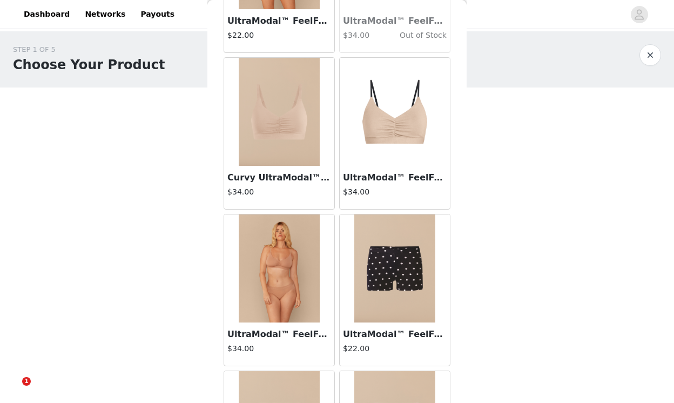
scroll to position [2936, 0]
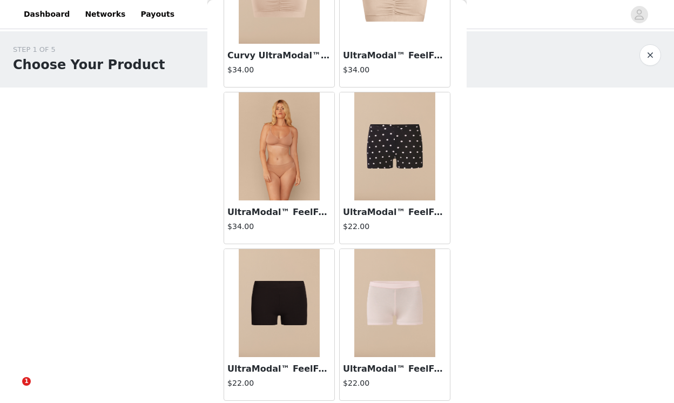
click at [287, 311] on img at bounding box center [279, 303] width 81 height 108
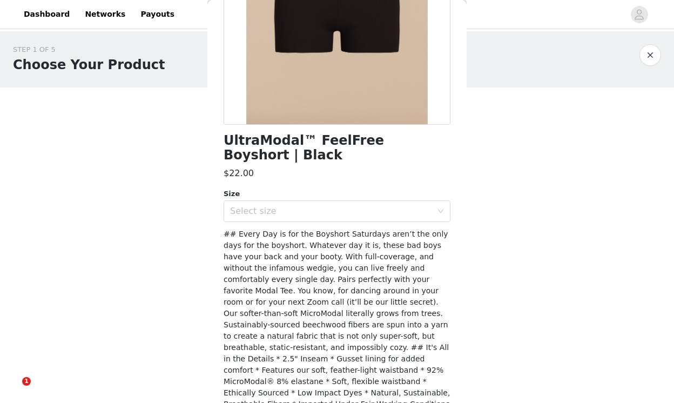
scroll to position [198, 0]
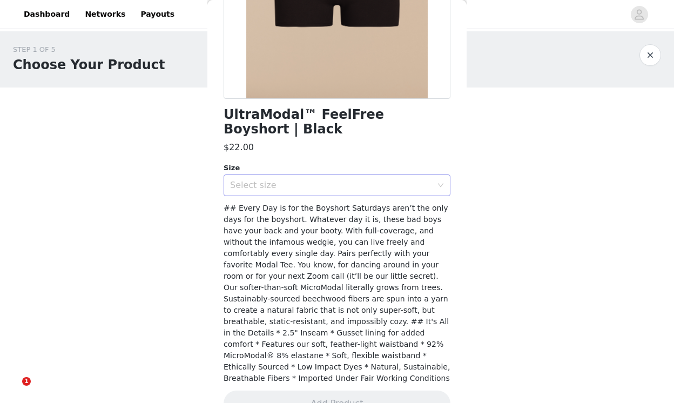
click at [359, 180] on div "Select size" at bounding box center [331, 185] width 202 height 11
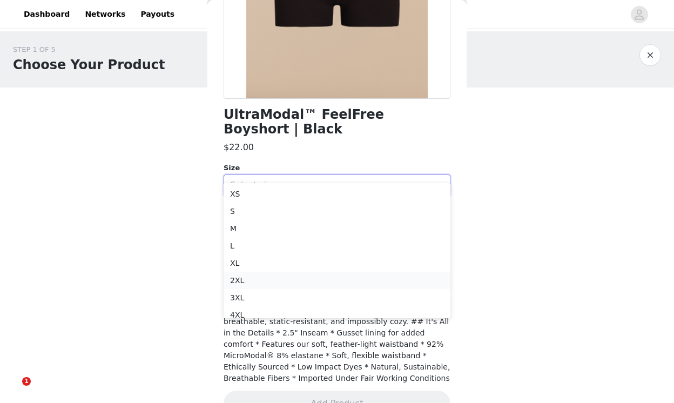
click at [302, 275] on li "2XL" at bounding box center [336, 279] width 227 height 17
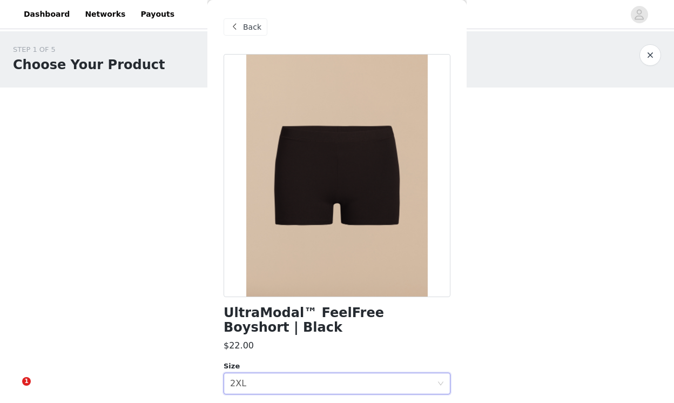
scroll to position [1, 0]
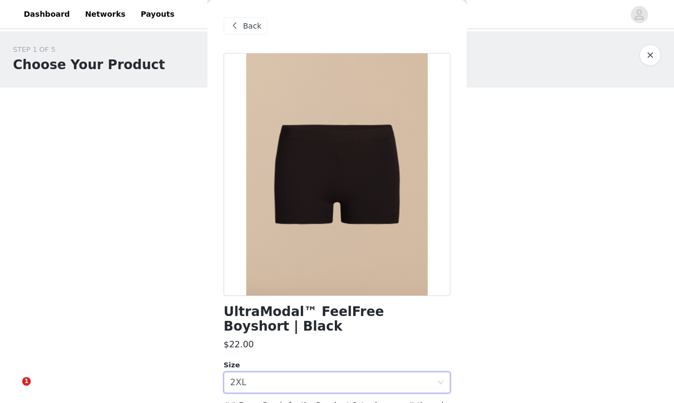
click at [368, 201] on div at bounding box center [336, 174] width 227 height 243
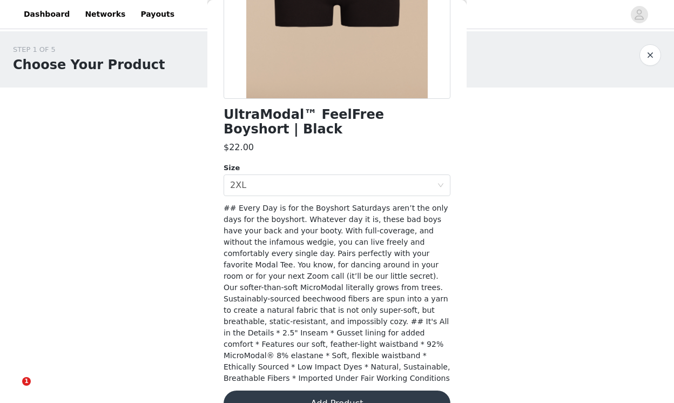
scroll to position [198, 0]
click at [328, 390] on button "Add Product" at bounding box center [336, 403] width 227 height 26
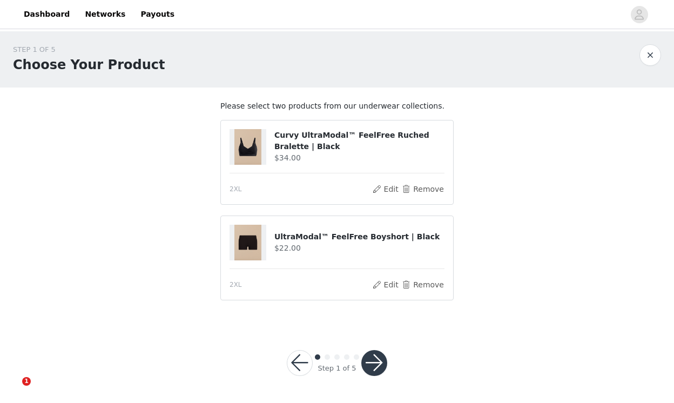
drag, startPoint x: 378, startPoint y: 361, endPoint x: 356, endPoint y: 291, distance: 72.5
click at [356, 291] on div "STEP 1 OF 5 Choose Your Product Please select two products from our underwear c…" at bounding box center [337, 216] width 674 height 370
click at [378, 365] on button "button" at bounding box center [374, 363] width 26 height 26
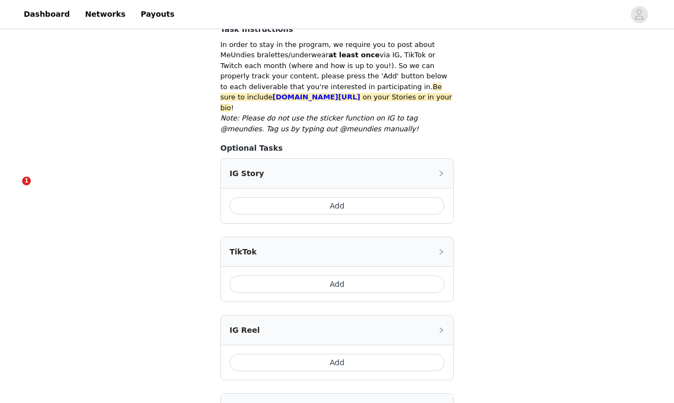
scroll to position [202, 0]
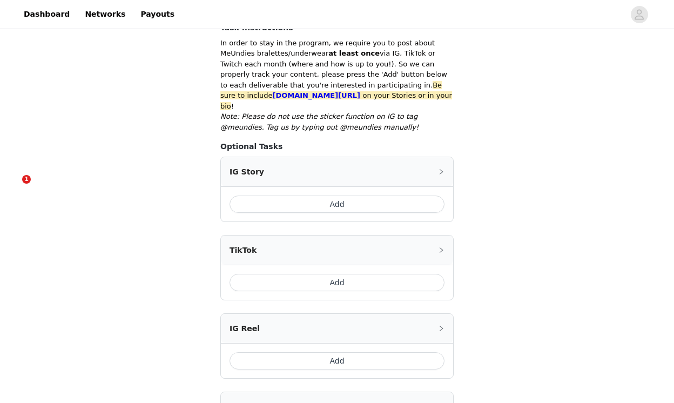
click at [335, 195] on button "Add" at bounding box center [336, 203] width 215 height 17
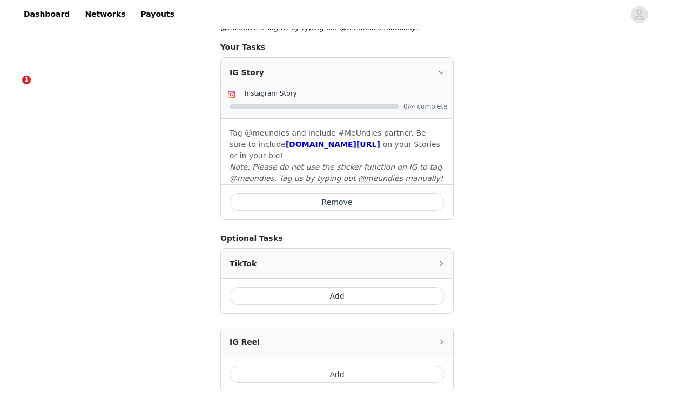
scroll to position [397, 0]
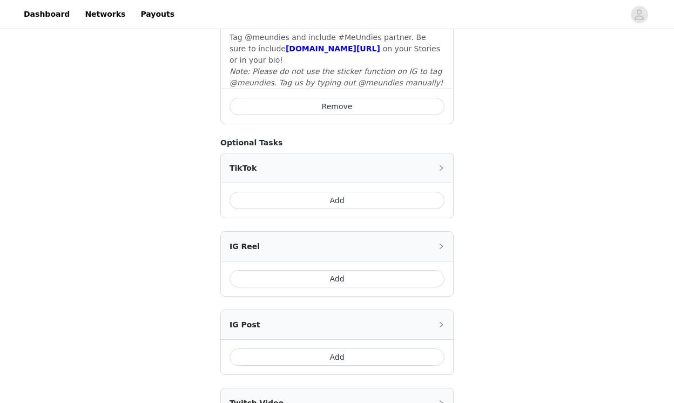
click at [336, 270] on button "Add" at bounding box center [336, 278] width 215 height 17
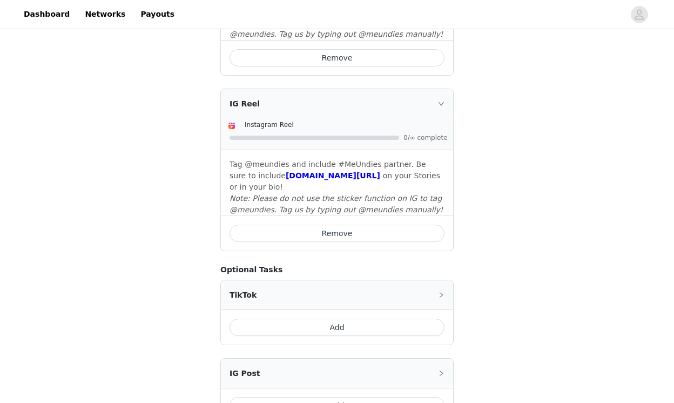
scroll to position [637, 0]
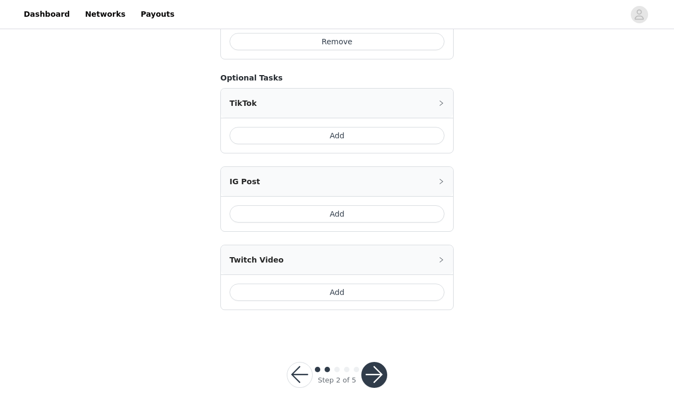
click at [373, 369] on button "button" at bounding box center [374, 375] width 26 height 26
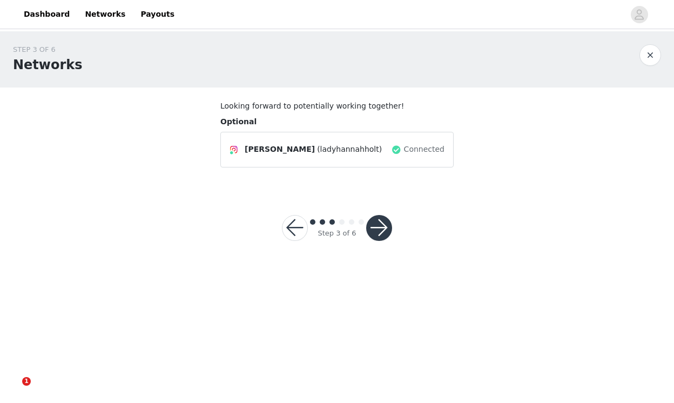
click at [384, 230] on button "button" at bounding box center [379, 228] width 26 height 26
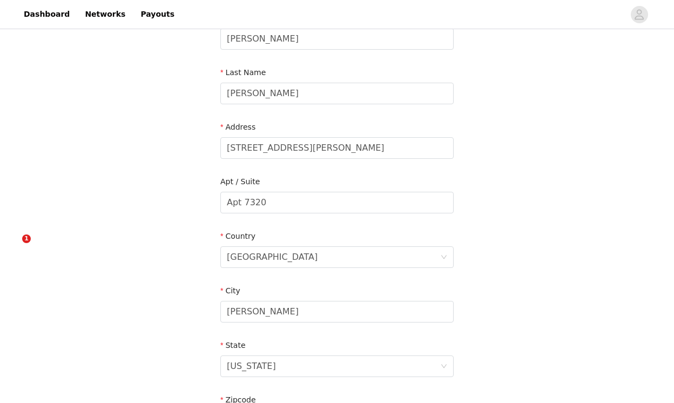
scroll to position [333, 0]
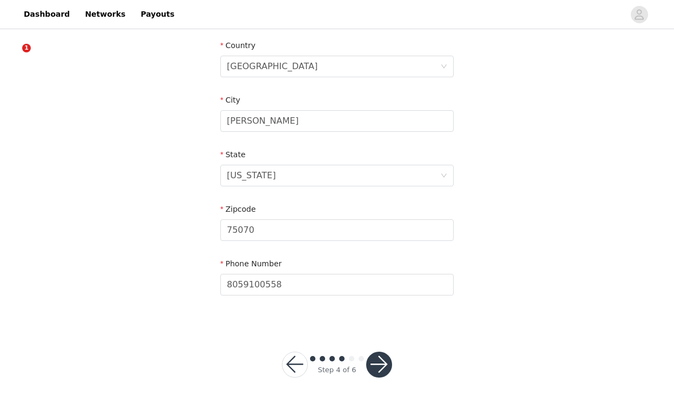
click at [384, 355] on button "button" at bounding box center [379, 364] width 26 height 26
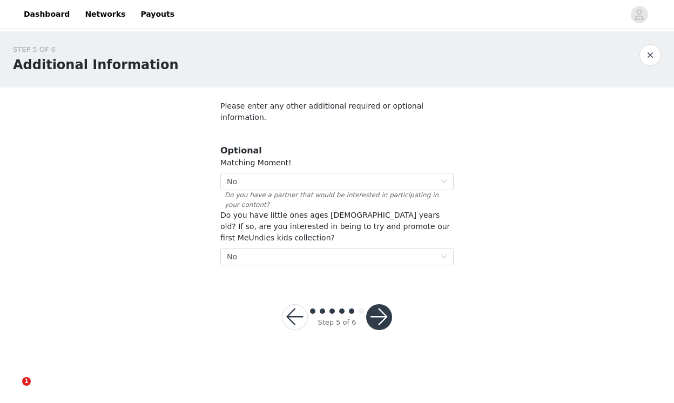
click at [380, 304] on button "button" at bounding box center [379, 317] width 26 height 26
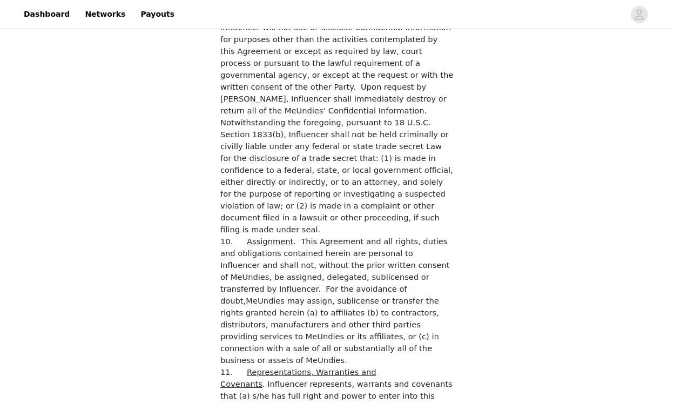
scroll to position [3079, 0]
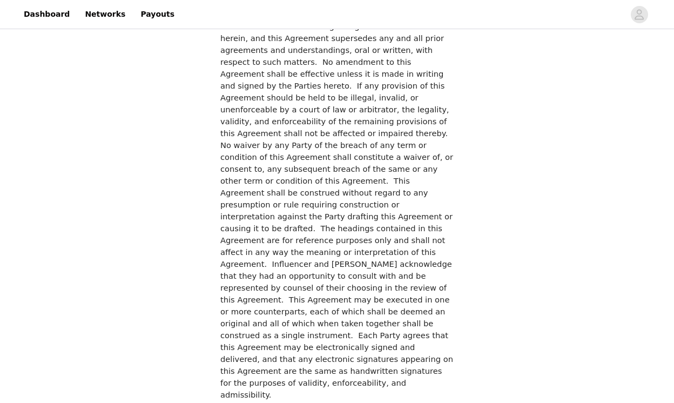
checkbox input "true"
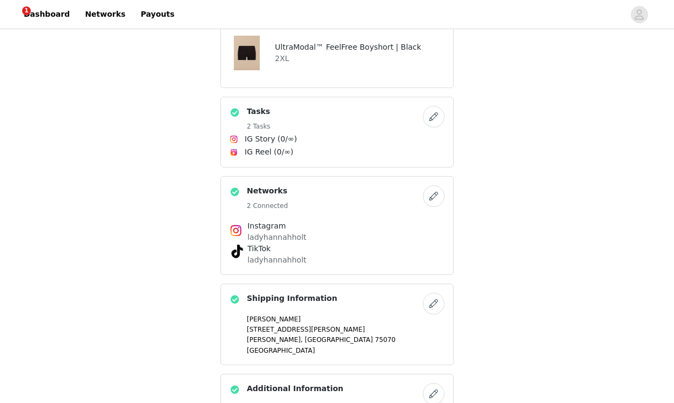
scroll to position [371, 0]
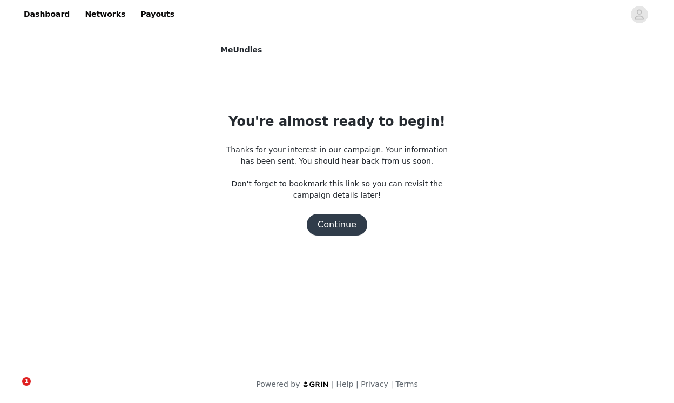
click at [342, 227] on button "Continue" at bounding box center [337, 225] width 60 height 22
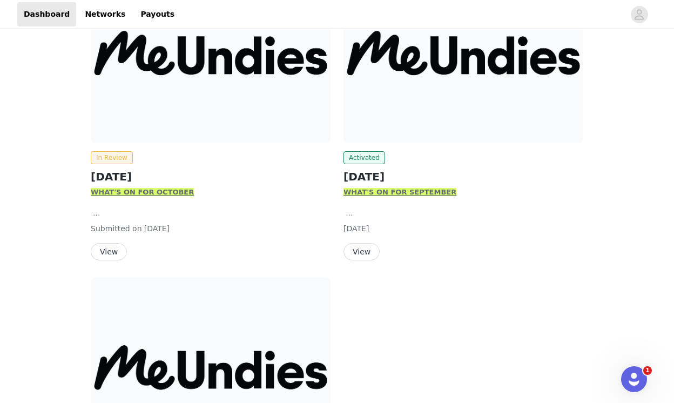
scroll to position [209, 0]
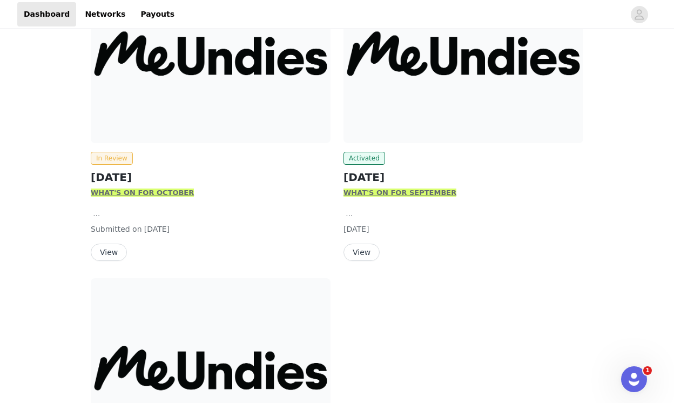
click at [367, 253] on button "View" at bounding box center [361, 251] width 36 height 17
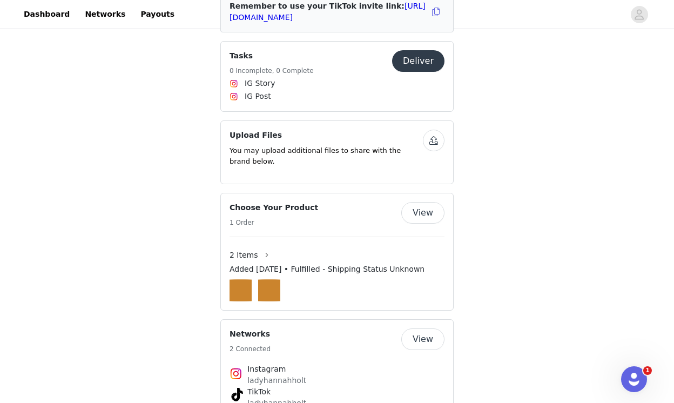
scroll to position [900, 0]
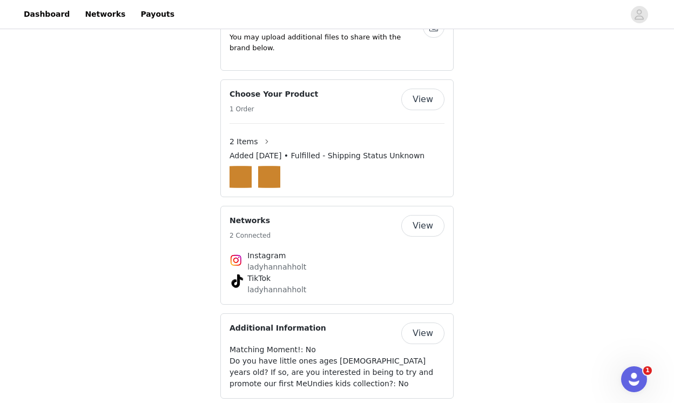
click at [424, 232] on button "View" at bounding box center [422, 226] width 43 height 22
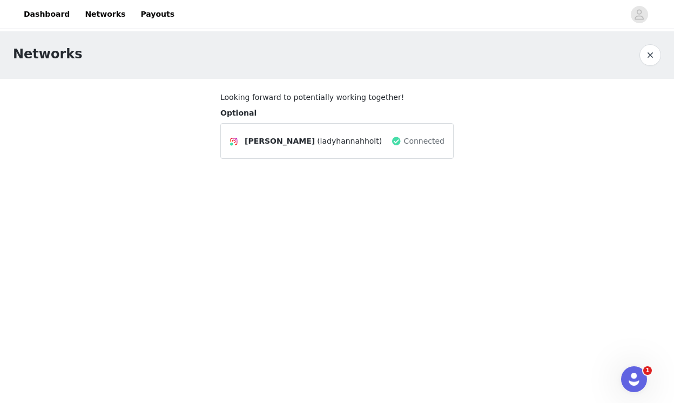
click at [348, 144] on span "(ladyhannahholt)" at bounding box center [349, 140] width 65 height 11
click at [656, 61] on button "button" at bounding box center [650, 55] width 22 height 22
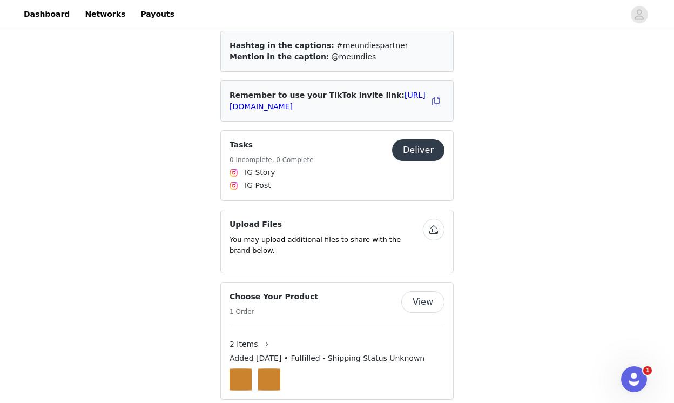
scroll to position [698, 0]
click at [411, 155] on button "Deliver" at bounding box center [418, 150] width 52 height 22
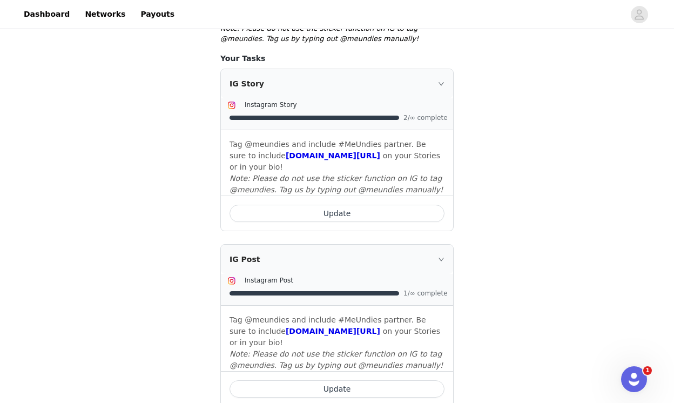
scroll to position [308, 0]
click at [373, 204] on button "Update" at bounding box center [336, 212] width 215 height 17
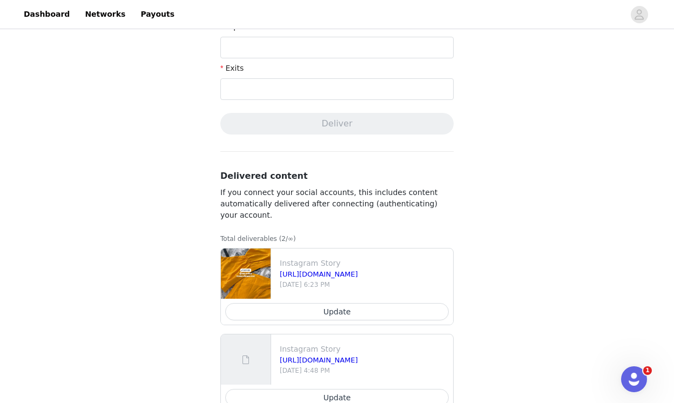
scroll to position [485, 0]
